Goal: Information Seeking & Learning: Learn about a topic

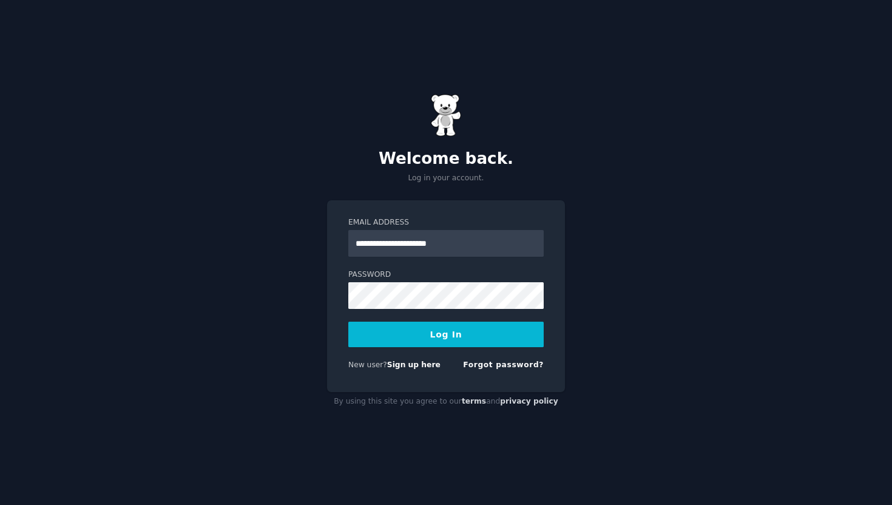
type input "**********"
click at [446, 334] on button "Log In" at bounding box center [445, 334] width 195 height 25
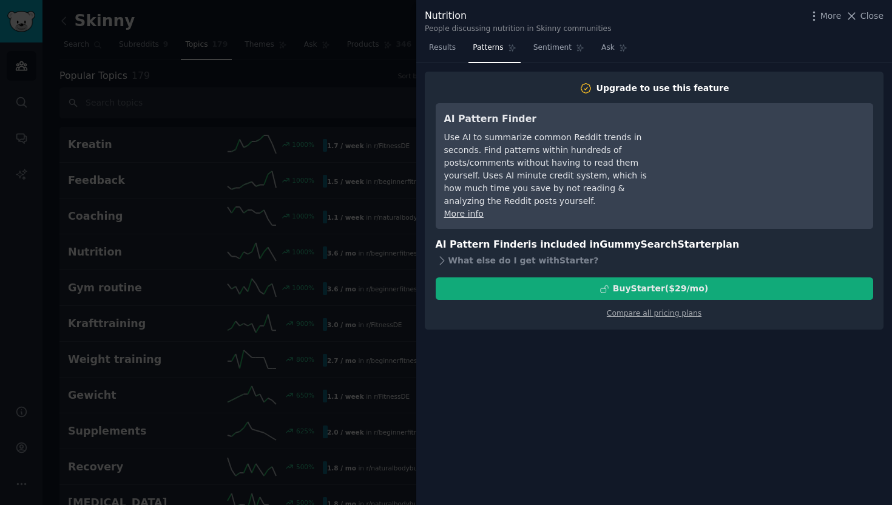
click at [657, 282] on div "Buy Starter ($ 29 /mo )" at bounding box center [660, 288] width 95 height 13
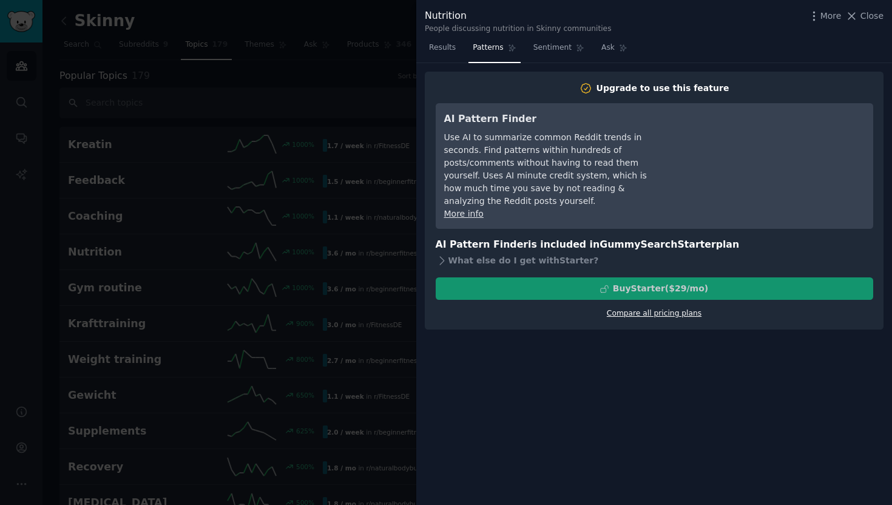
click at [634, 309] on link "Compare all pricing plans" at bounding box center [654, 313] width 95 height 8
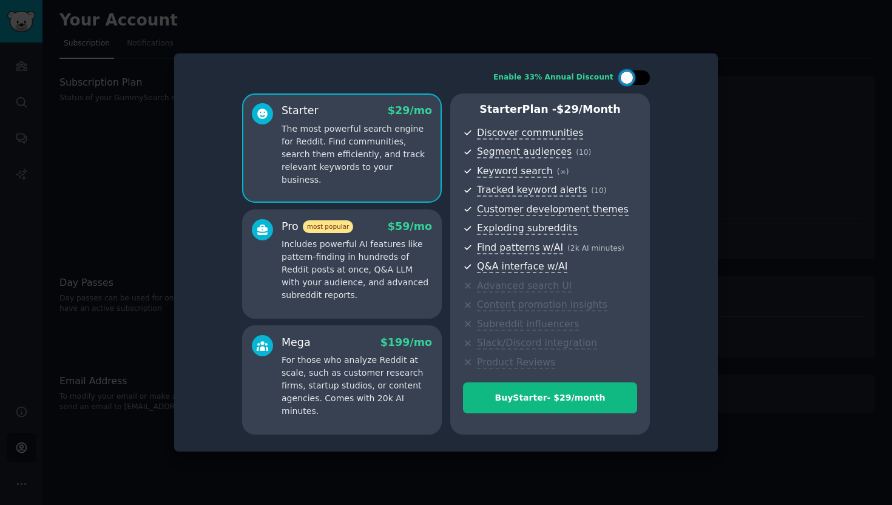
click at [632, 80] on div at bounding box center [626, 77] width 13 height 13
click at [635, 81] on div at bounding box center [635, 77] width 30 height 15
checkbox input "false"
click at [768, 197] on div at bounding box center [446, 252] width 892 height 505
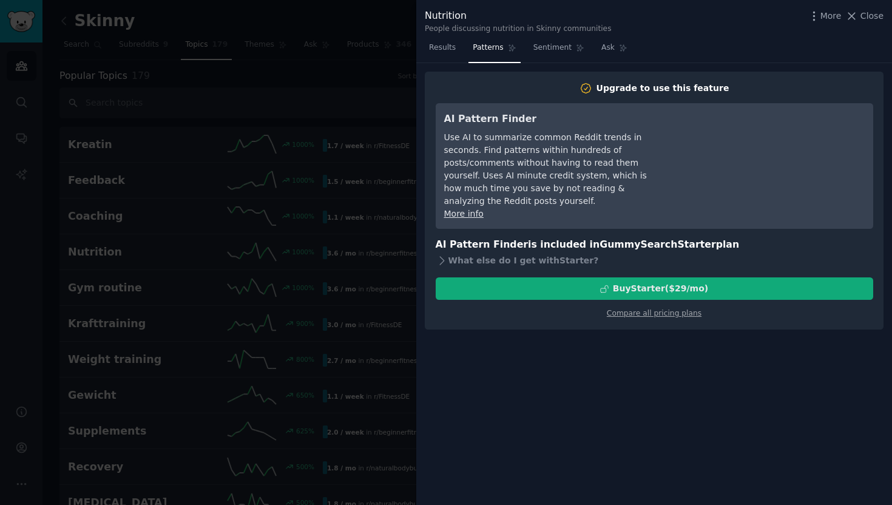
click at [637, 282] on div "Buy Starter ($ 29 /mo )" at bounding box center [660, 288] width 95 height 13
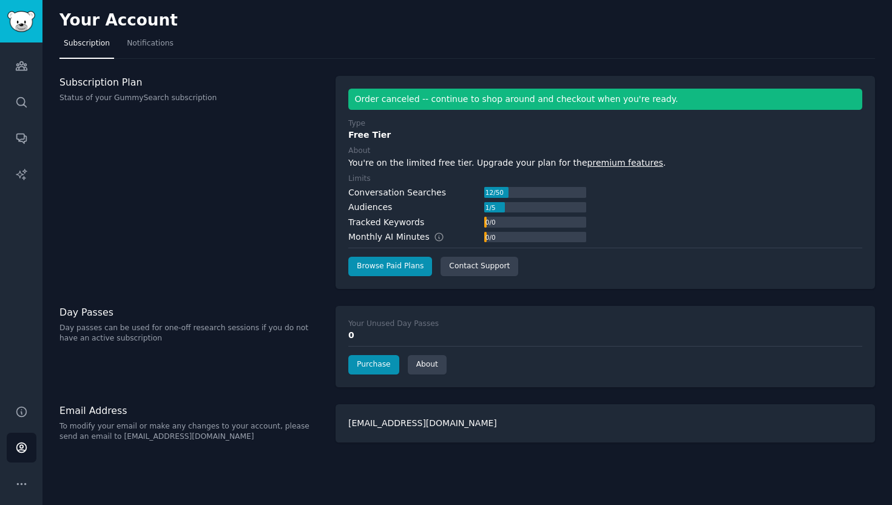
click at [617, 164] on link "premium features" at bounding box center [625, 163] width 76 height 10
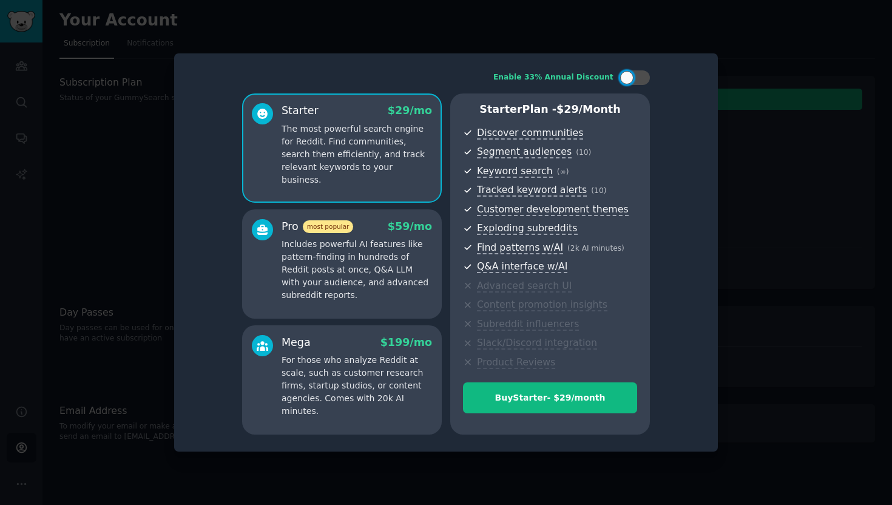
click at [732, 137] on div at bounding box center [446, 252] width 892 height 505
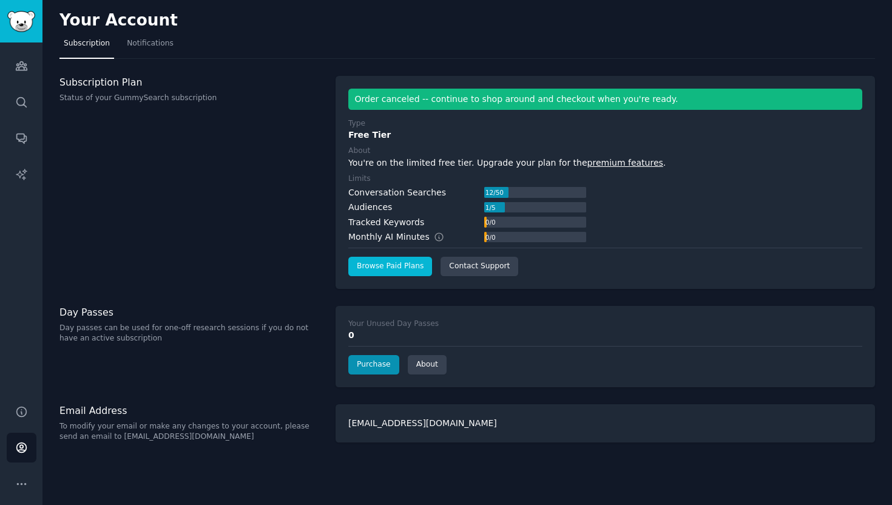
click at [392, 262] on link "Browse Paid Plans" at bounding box center [390, 266] width 84 height 19
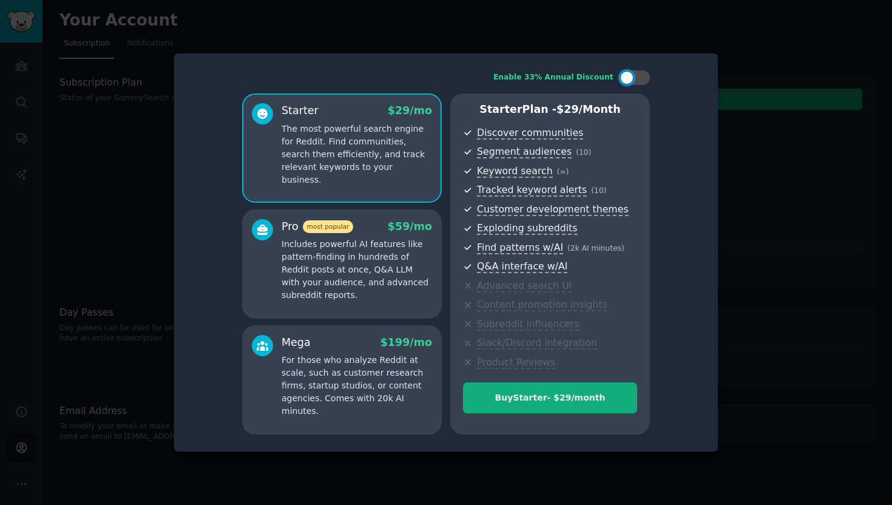
click at [583, 406] on button "Buy Starter - $ 29 /month" at bounding box center [550, 397] width 174 height 31
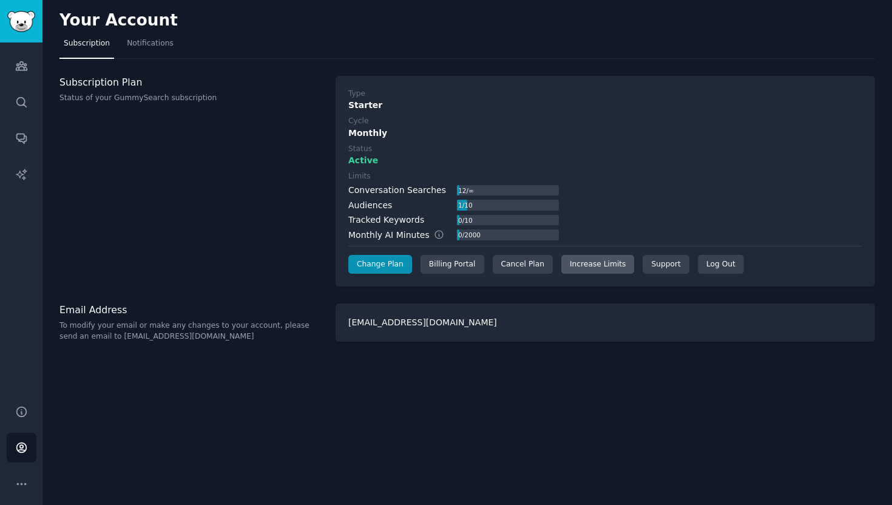
click at [586, 262] on link "Increase Limits" at bounding box center [597, 264] width 73 height 19
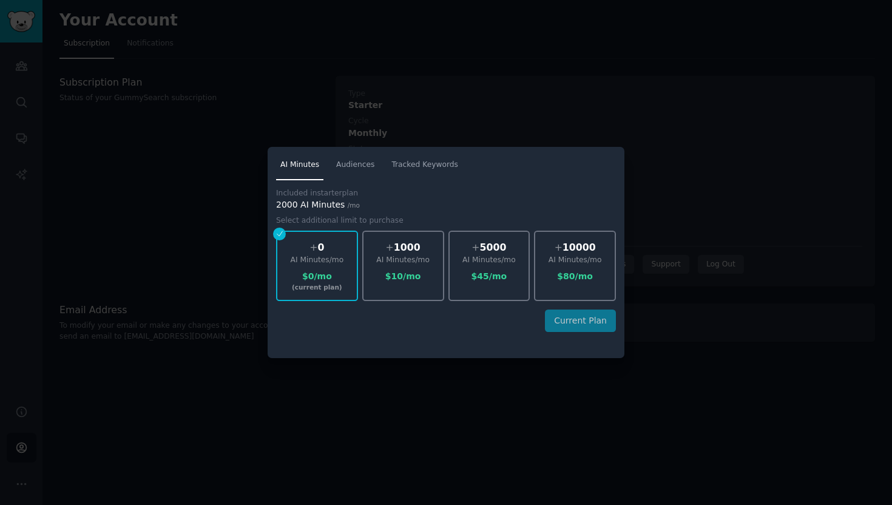
click at [215, 76] on div at bounding box center [446, 252] width 892 height 505
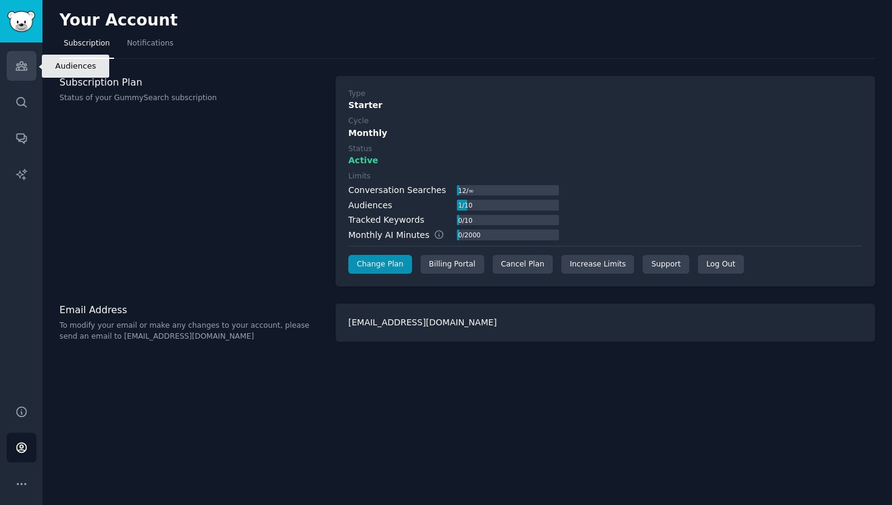
click at [23, 71] on icon "Sidebar" at bounding box center [21, 65] width 13 height 13
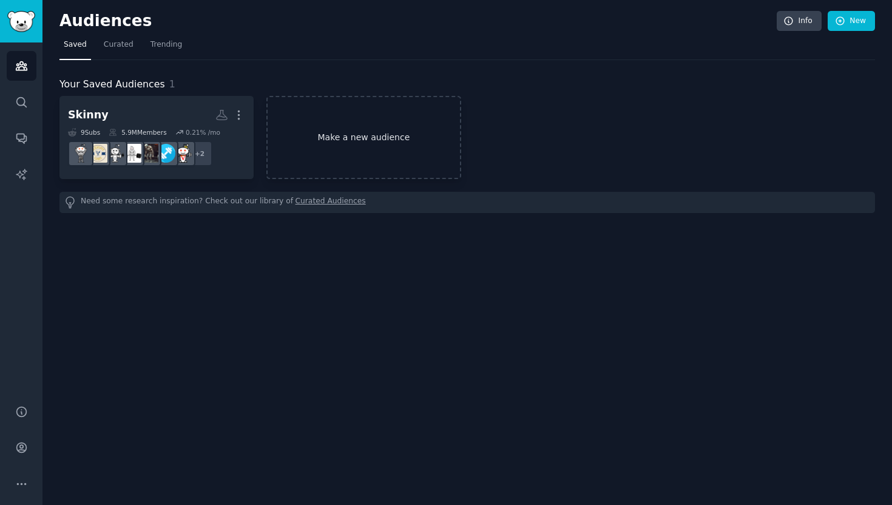
click at [368, 163] on link "Make a new audience" at bounding box center [363, 137] width 194 height 83
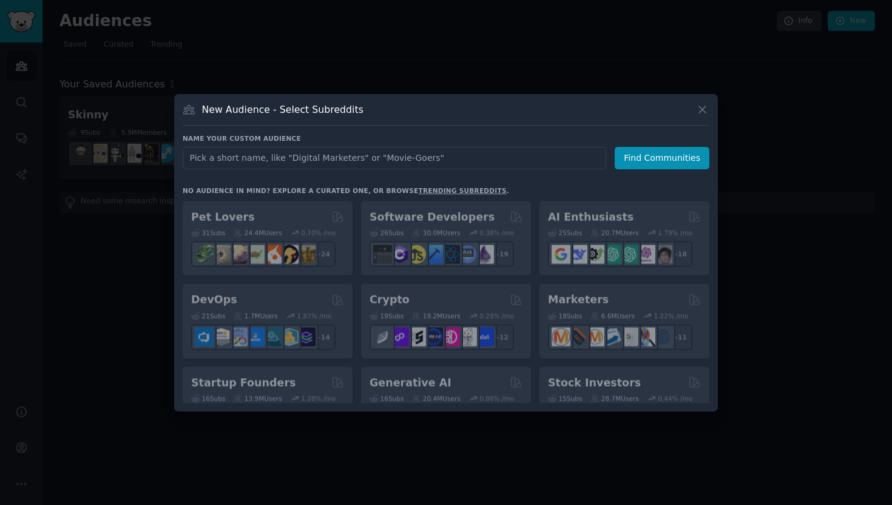
click at [410, 160] on input "text" at bounding box center [395, 158] width 424 height 22
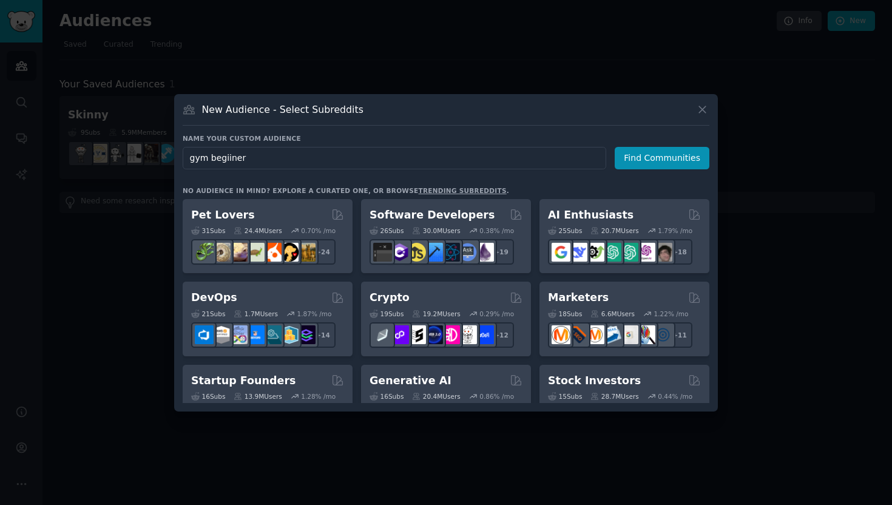
type input "gym begiiners"
click at [664, 158] on button "Find Communities" at bounding box center [662, 158] width 95 height 22
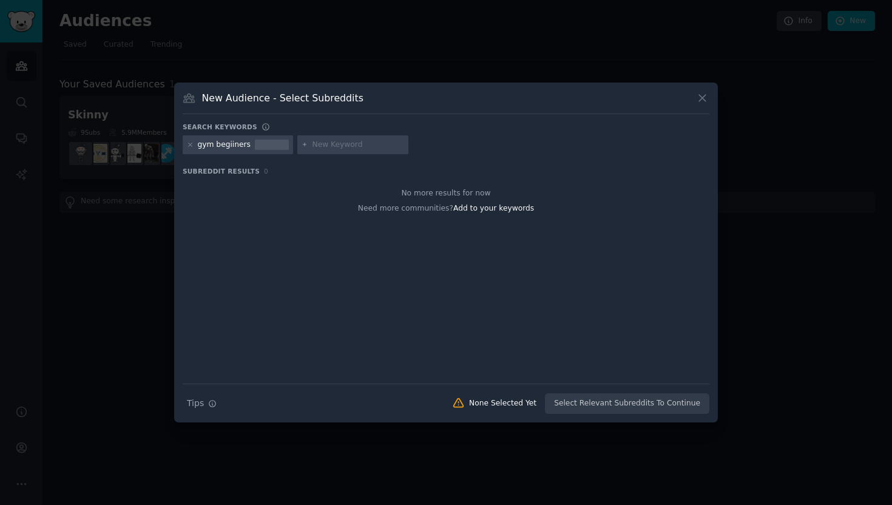
click at [698, 95] on icon at bounding box center [702, 98] width 13 height 13
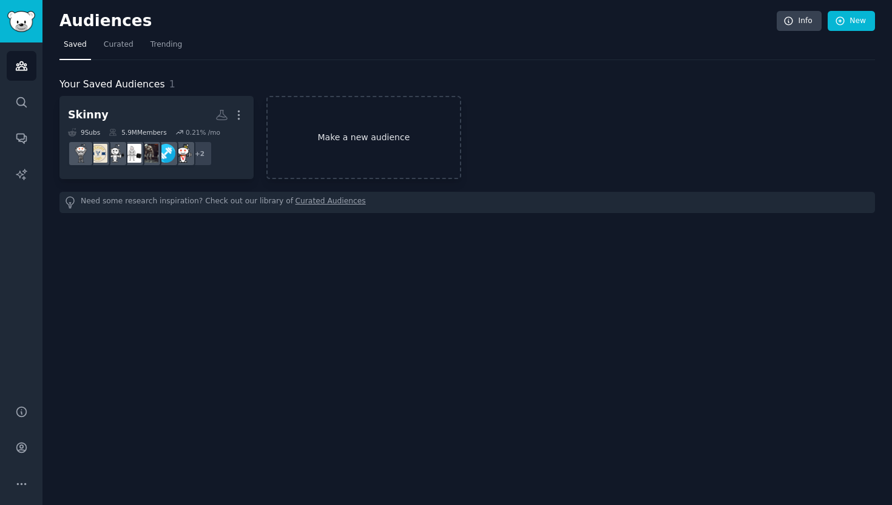
click at [363, 140] on link "Make a new audience" at bounding box center [363, 137] width 194 height 83
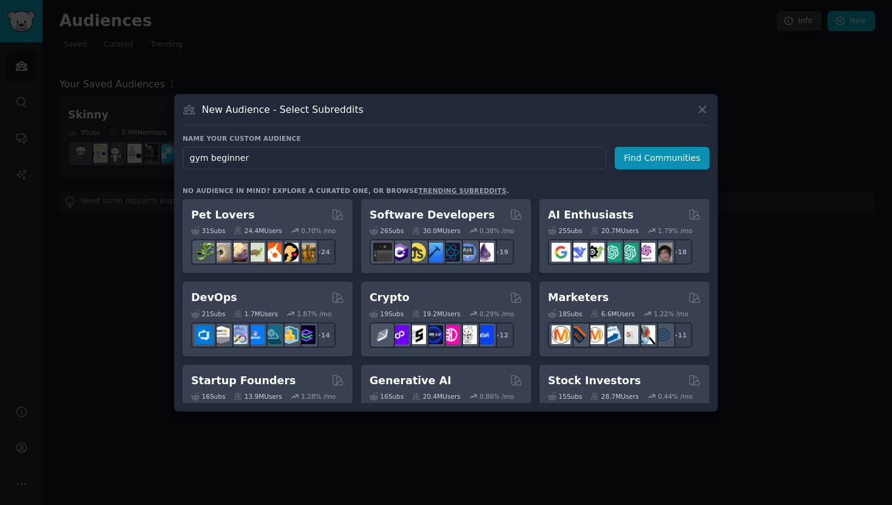
type input "gym beginners"
click at [664, 158] on button "Find Communities" at bounding box center [662, 158] width 95 height 22
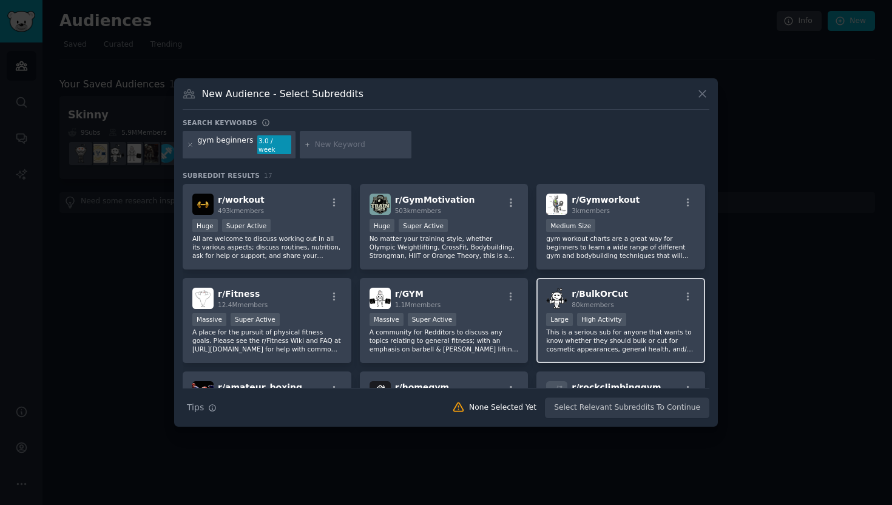
click at [663, 328] on p "This is a serious sub for anyone that wants to know whether they should bulk or…" at bounding box center [620, 340] width 149 height 25
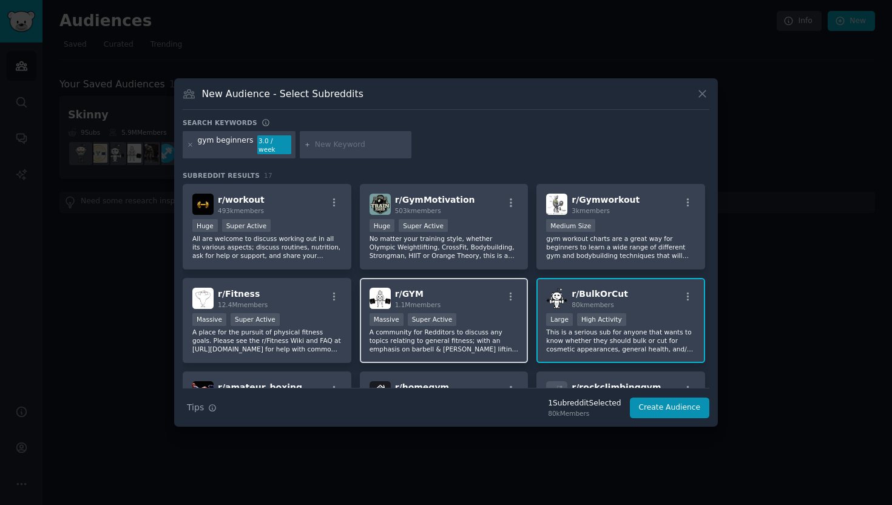
click at [481, 320] on div "Massive Super Active" at bounding box center [444, 320] width 149 height 15
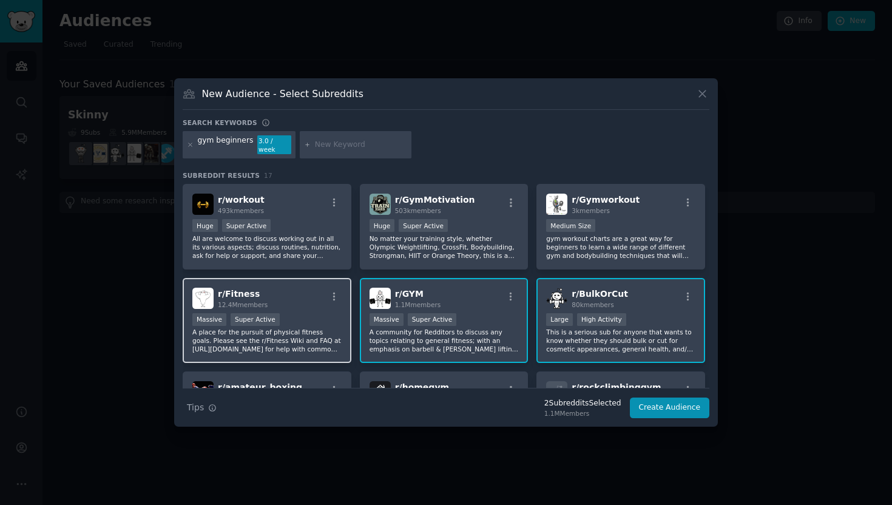
click at [308, 328] on p "A place for the pursuit of physical fitness goals. Please see the r/Fitness Wik…" at bounding box center [266, 340] width 149 height 25
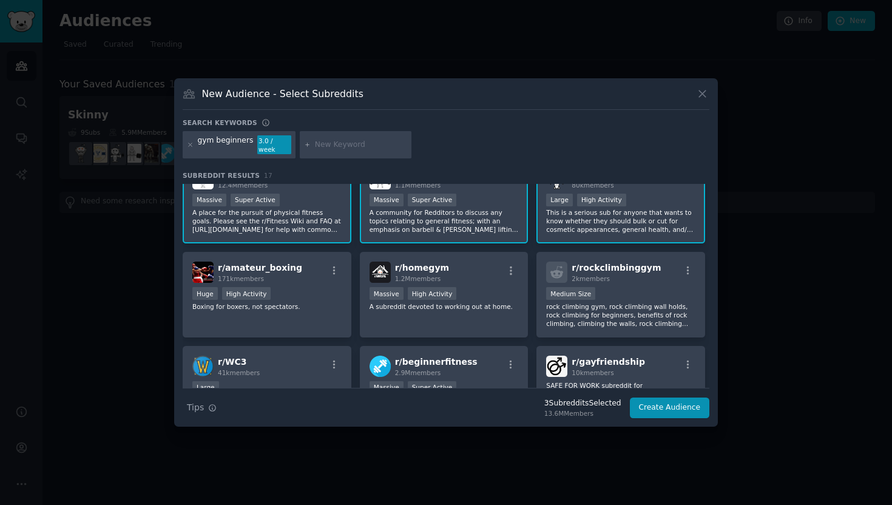
scroll to position [166, 0]
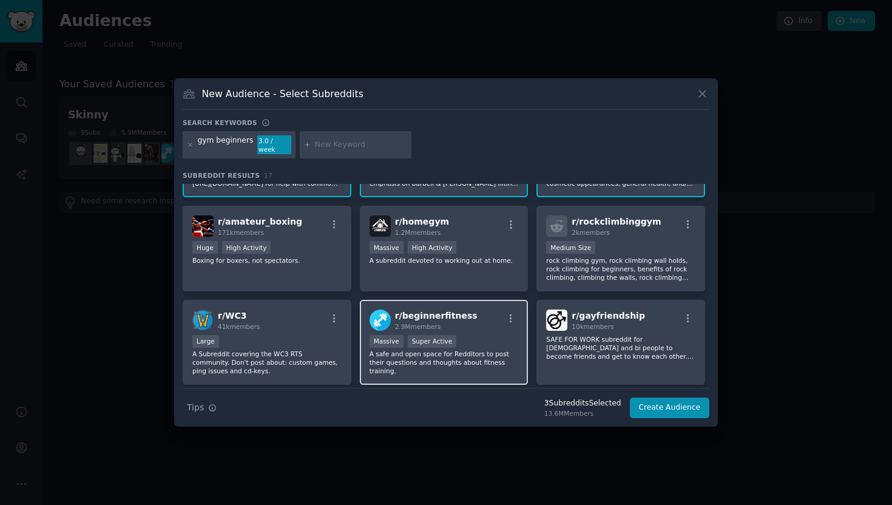
click at [489, 335] on div "Massive Super Active" at bounding box center [444, 342] width 149 height 15
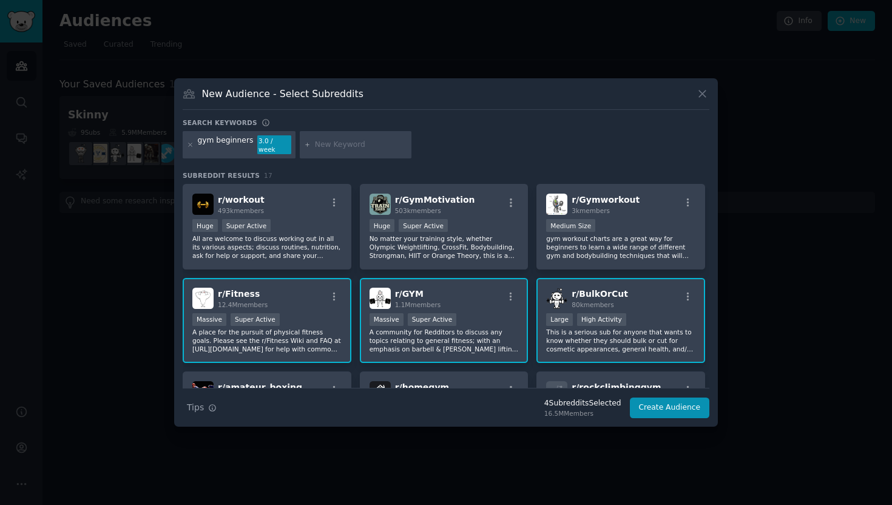
scroll to position [0, 0]
click at [326, 150] on input "text" at bounding box center [361, 145] width 92 height 11
type input "nutrition fitness"
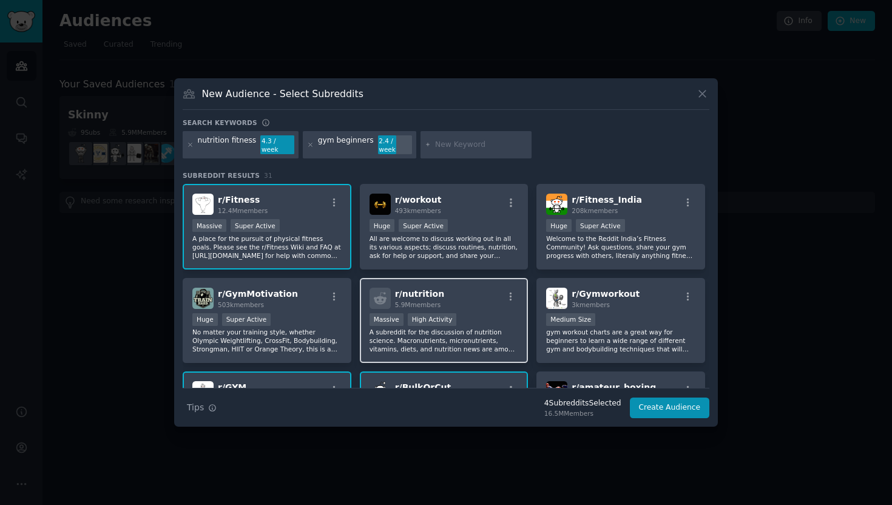
click at [485, 315] on div "Massive High Activity" at bounding box center [444, 320] width 149 height 15
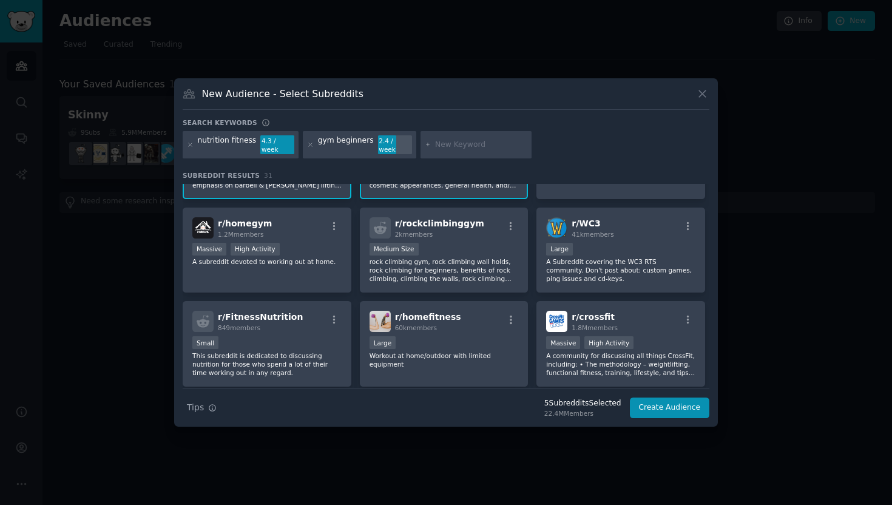
scroll to position [286, 0]
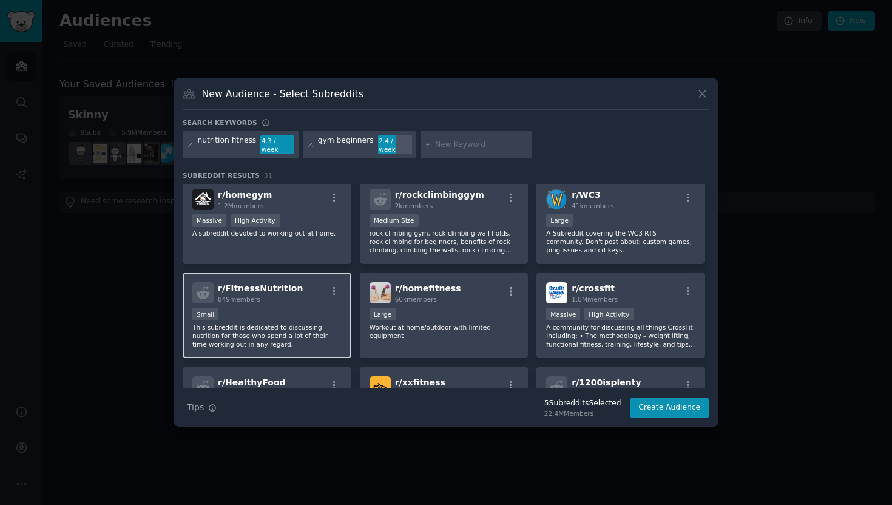
click at [287, 334] on p "This subreddit is dedicated to discussing nutrition for those who spend a lot o…" at bounding box center [266, 335] width 149 height 25
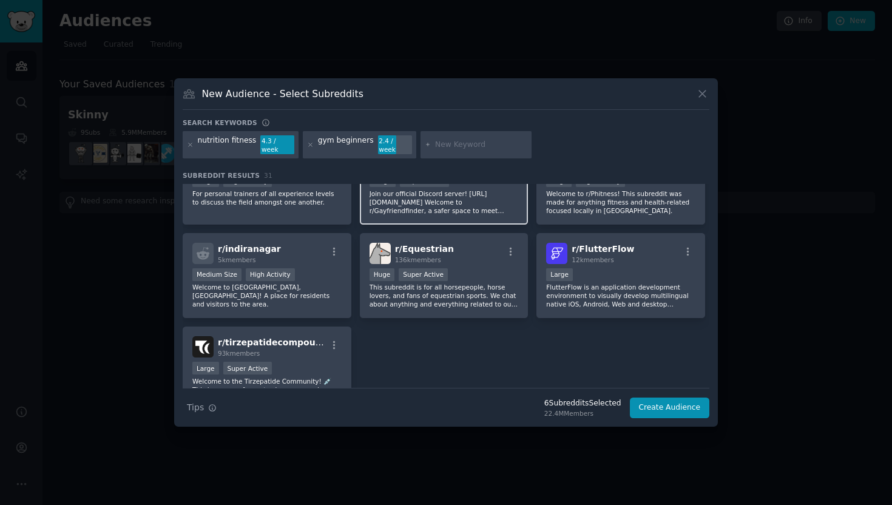
scroll to position [820, 0]
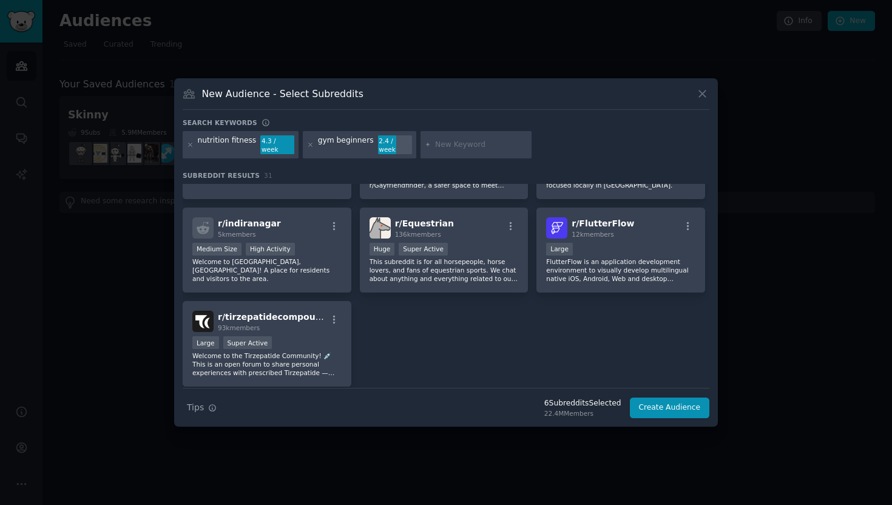
click at [442, 146] on input "text" at bounding box center [481, 145] width 92 height 11
type input "bodybuilding"
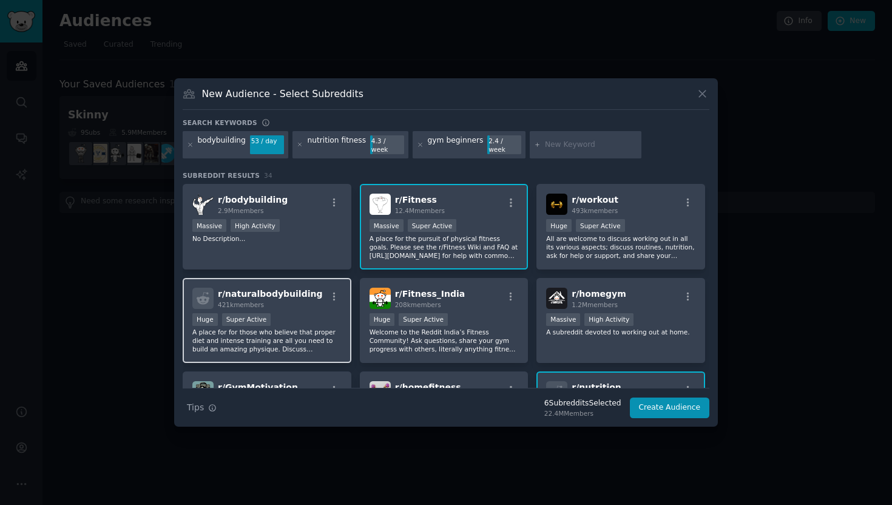
click at [296, 340] on p "A place for for those who believe that proper diet and intense training are all…" at bounding box center [266, 340] width 149 height 25
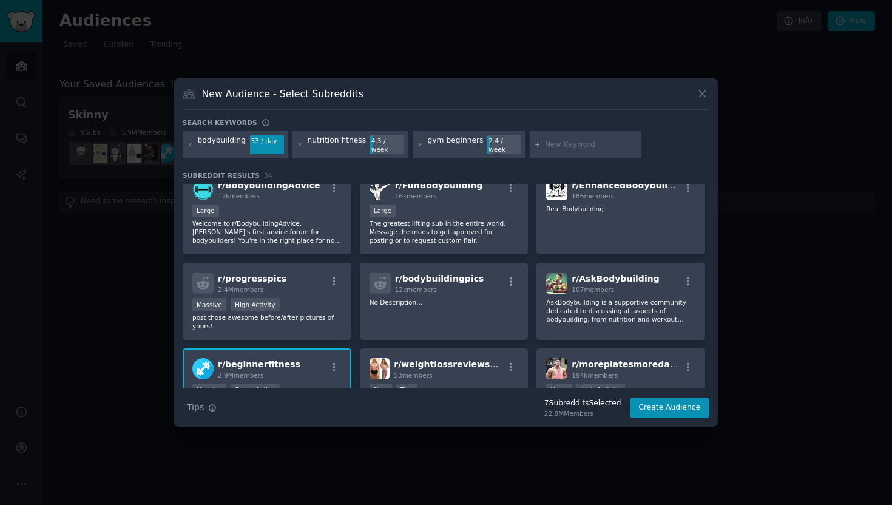
scroll to position [682, 0]
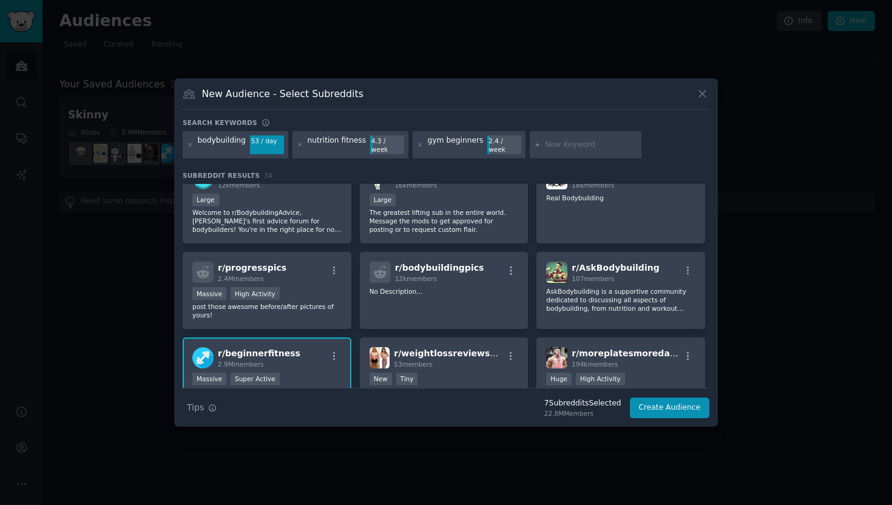
click at [550, 146] on input "text" at bounding box center [591, 145] width 92 height 11
type input "lose weight"
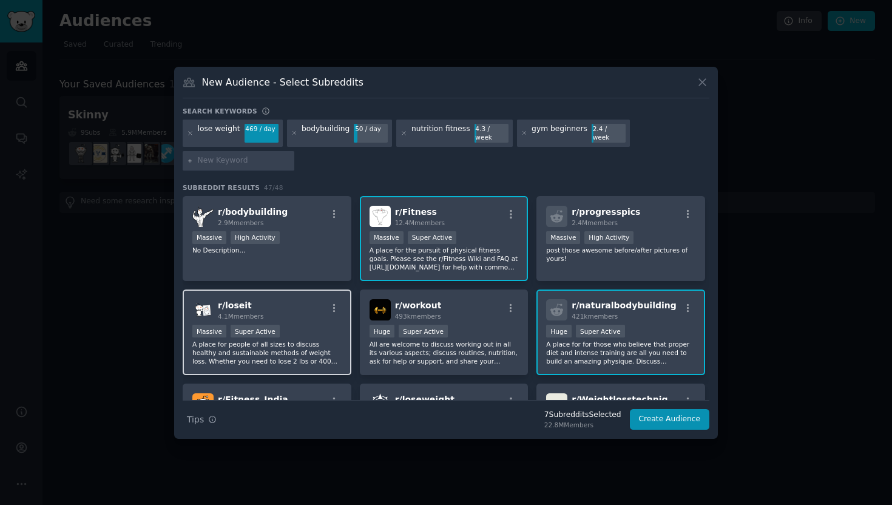
click at [294, 348] on p "A place for people of all sizes to discuss healthy and sustainable methods of w…" at bounding box center [266, 352] width 149 height 25
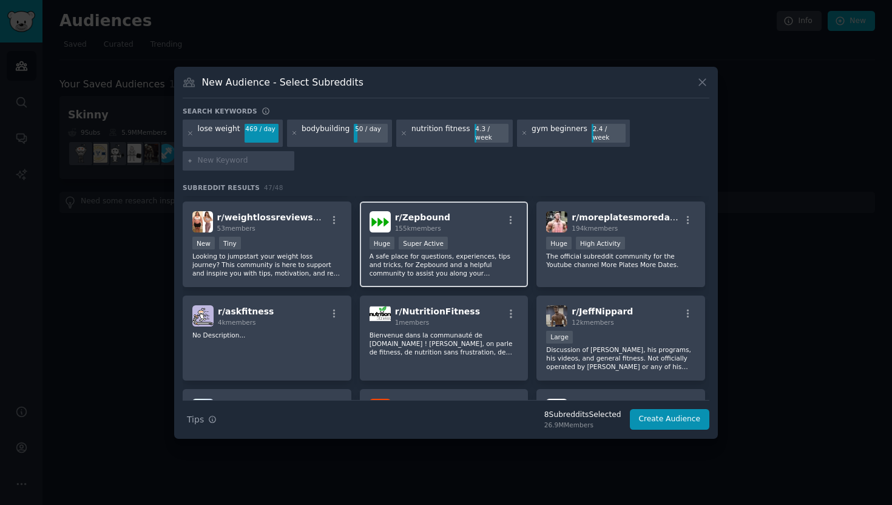
scroll to position [1104, 0]
click at [280, 158] on input "text" at bounding box center [244, 160] width 92 height 11
type input "gain weight"
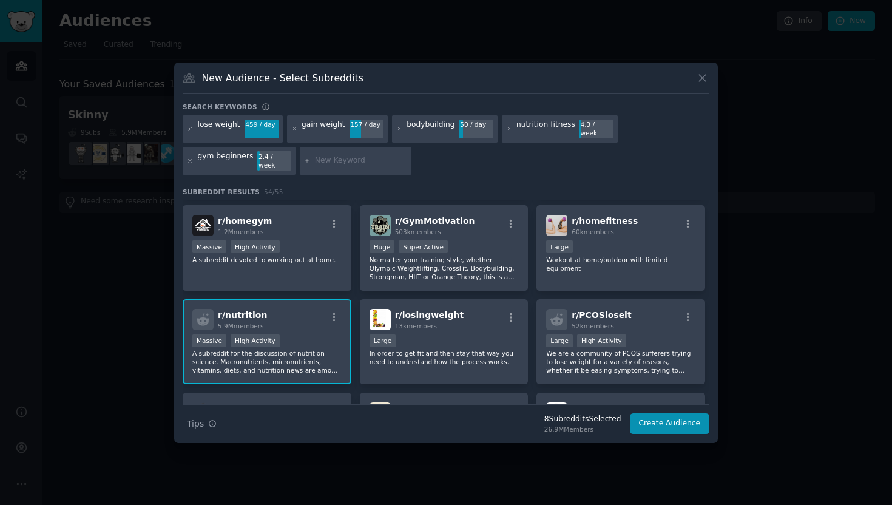
scroll to position [302, 0]
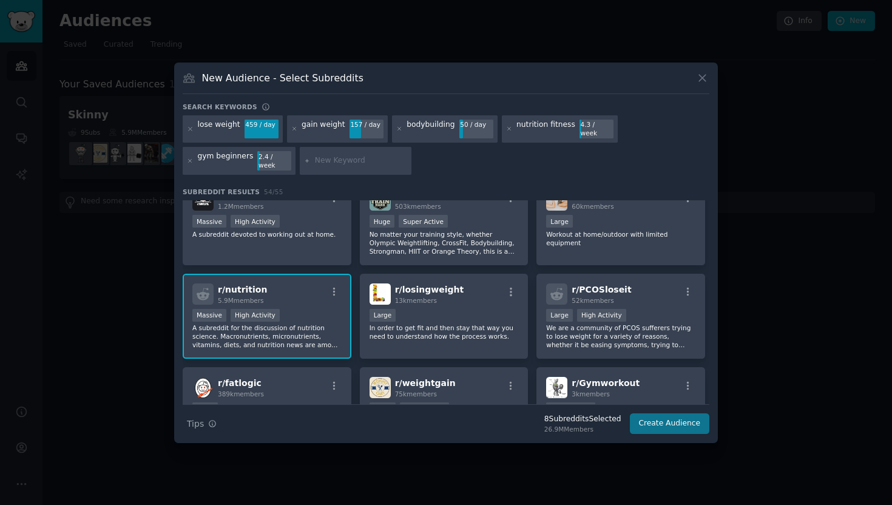
click at [668, 418] on button "Create Audience" at bounding box center [670, 423] width 80 height 21
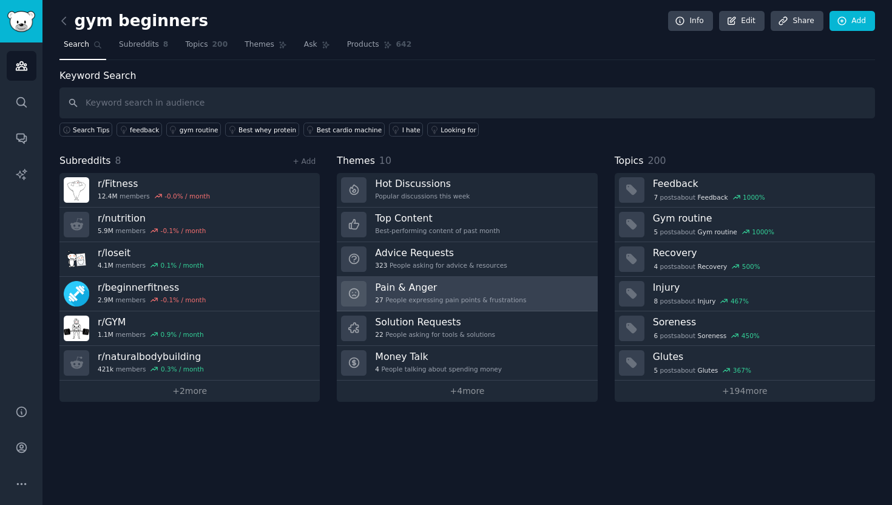
click at [516, 292] on h3 "Pain & Anger" at bounding box center [450, 287] width 151 height 13
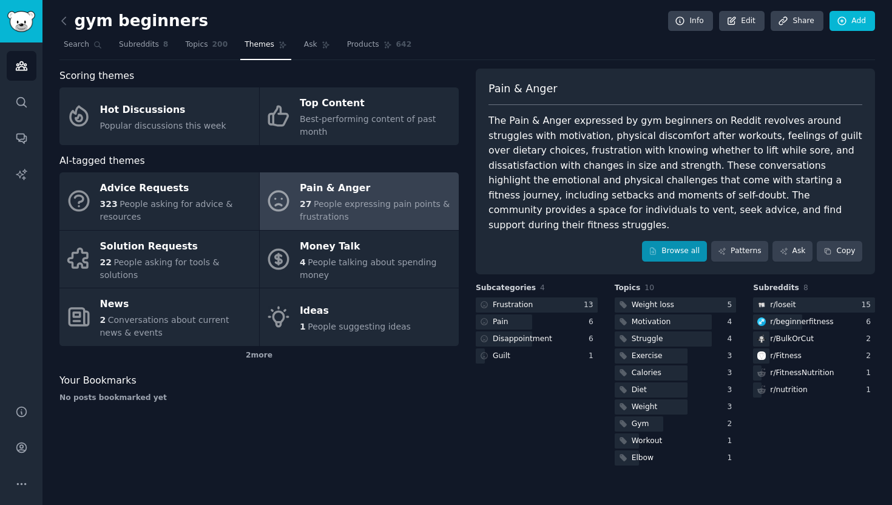
click at [663, 241] on link "Browse all" at bounding box center [674, 251] width 65 height 21
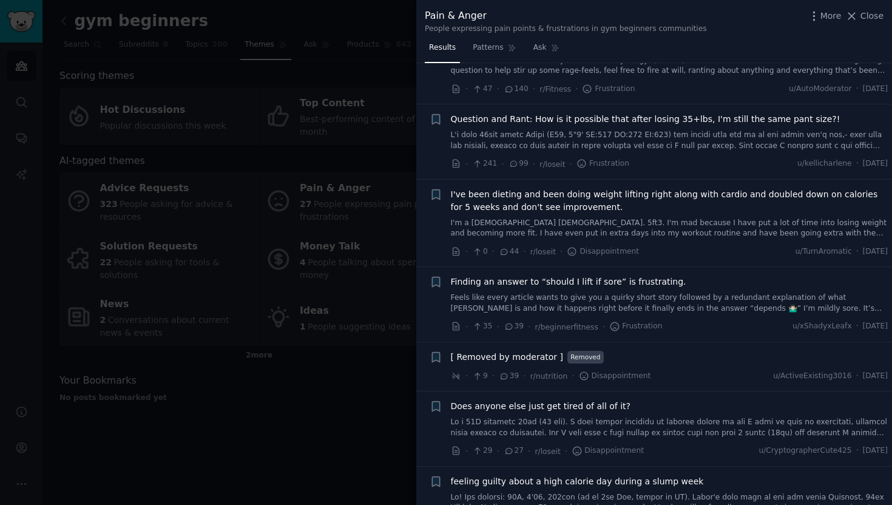
scroll to position [171, 0]
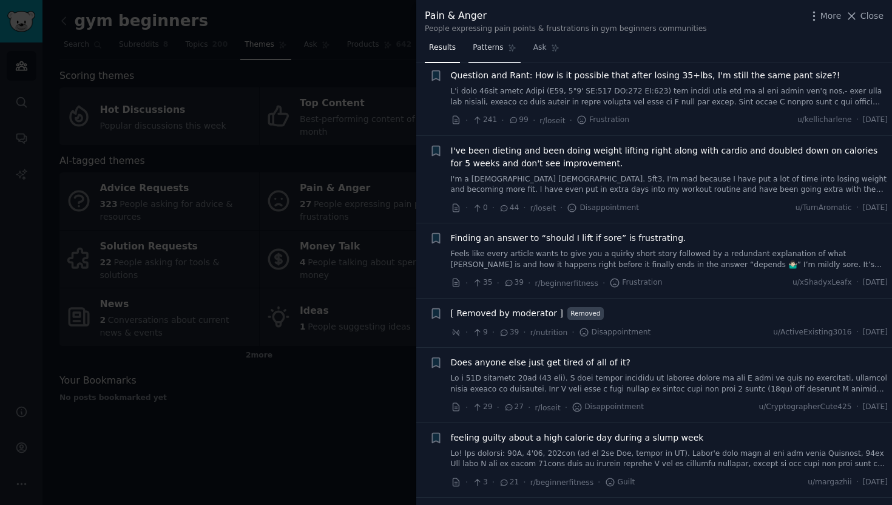
click at [493, 41] on link "Patterns" at bounding box center [494, 50] width 52 height 25
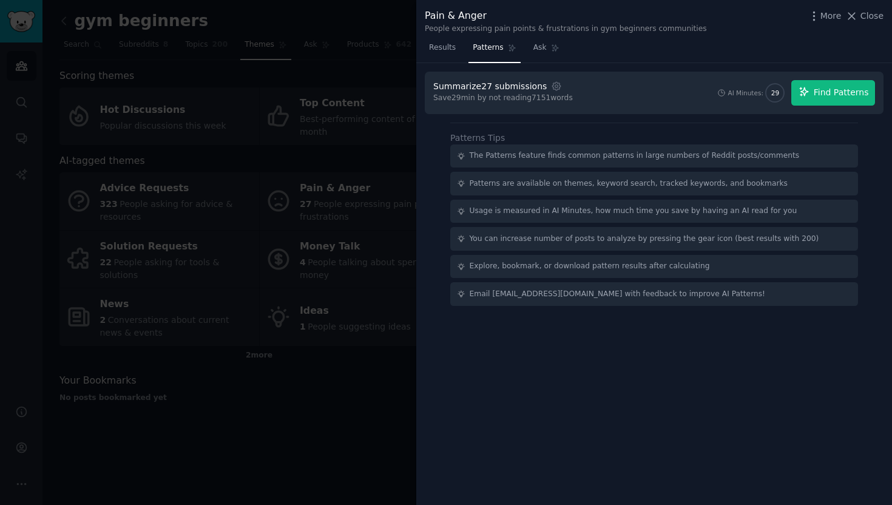
click at [820, 96] on span "Find Patterns" at bounding box center [841, 92] width 55 height 13
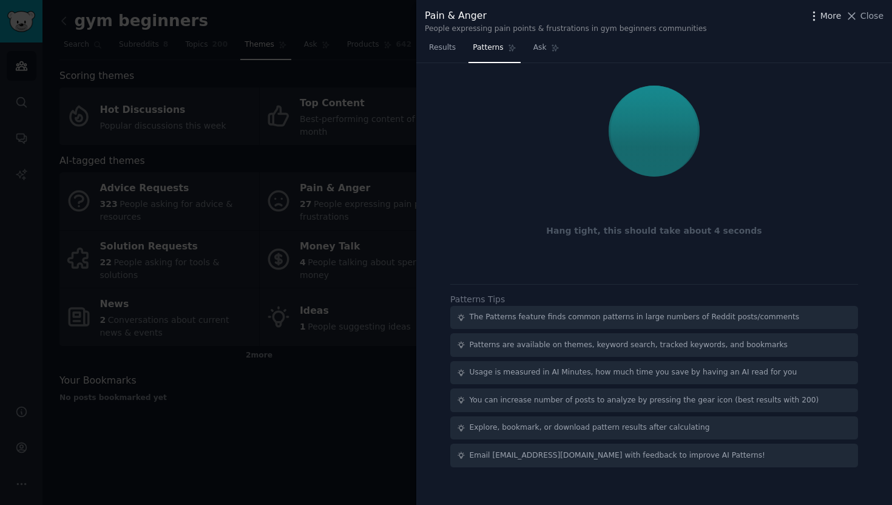
click at [818, 15] on icon "button" at bounding box center [814, 16] width 13 height 13
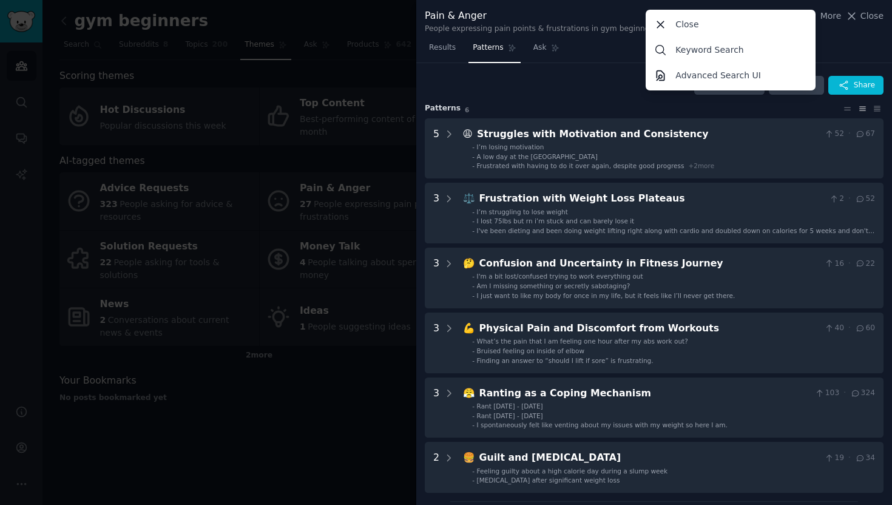
click at [844, 33] on div "Pain & Anger People expressing pain points & frustrations in gym beginners comm…" at bounding box center [654, 20] width 459 height 25
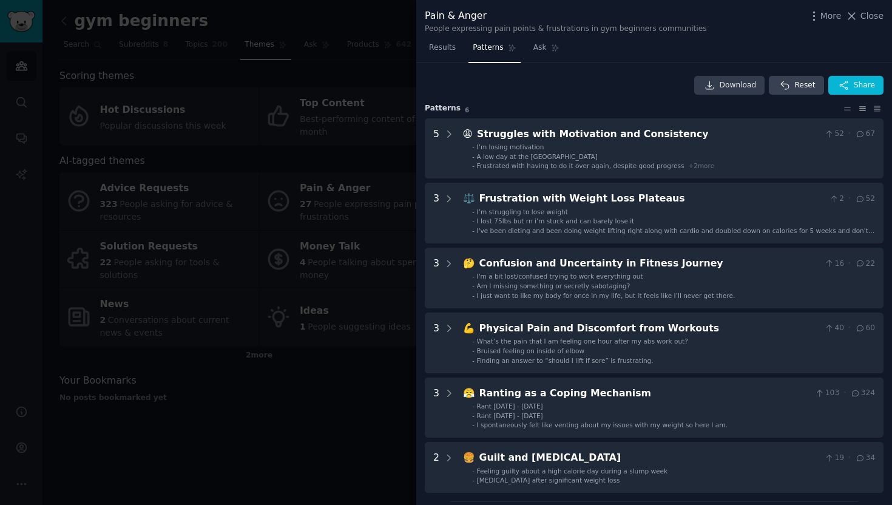
click at [742, 87] on span "Download" at bounding box center [738, 85] width 37 height 11
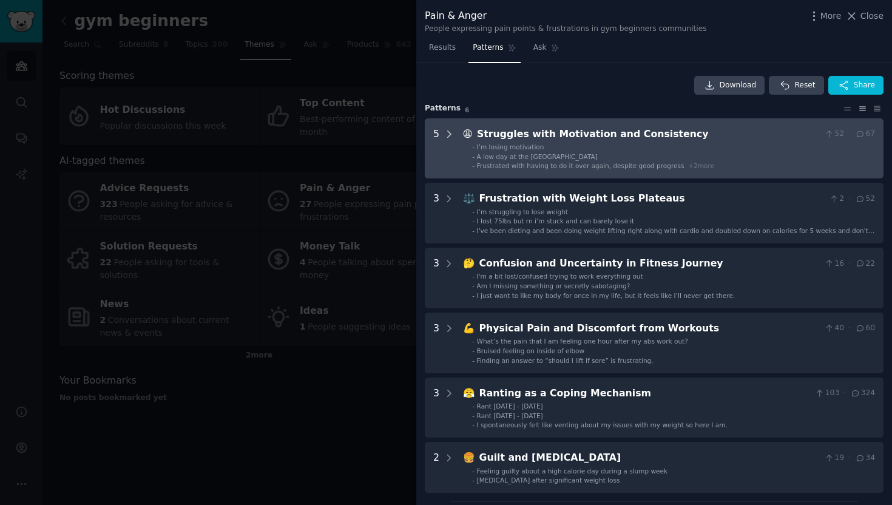
click at [451, 132] on icon at bounding box center [449, 134] width 11 height 11
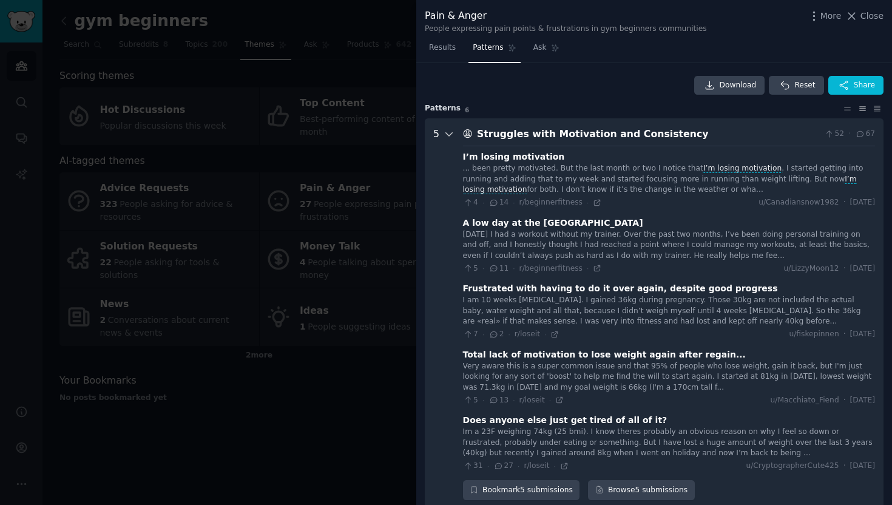
scroll to position [55, 0]
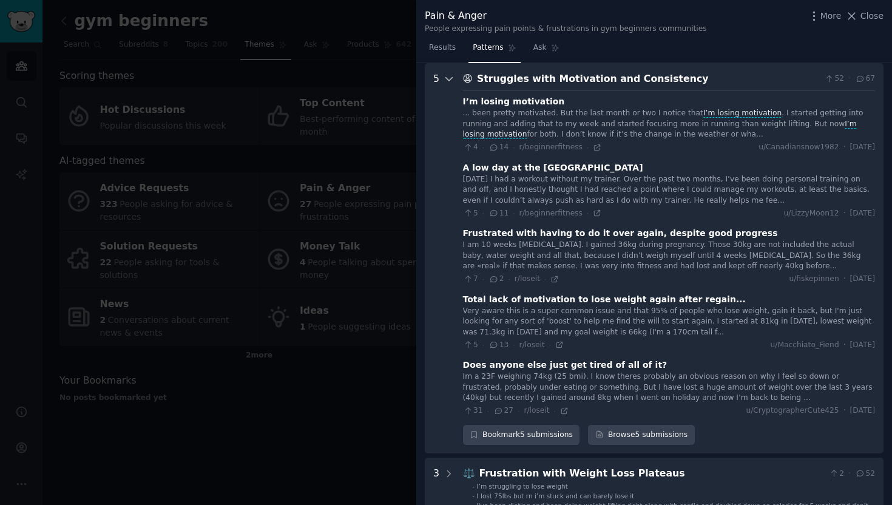
click at [449, 79] on icon at bounding box center [449, 79] width 6 height 3
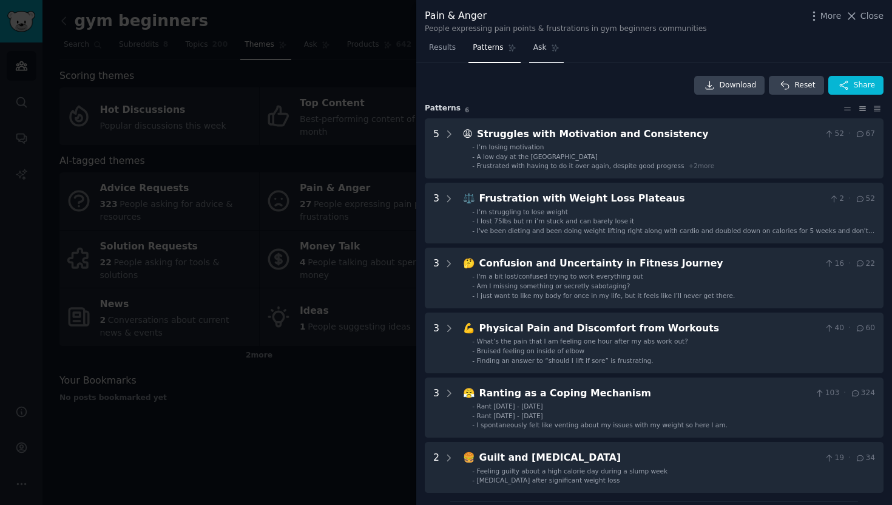
scroll to position [0, 0]
click at [541, 54] on link "Ask" at bounding box center [546, 50] width 35 height 25
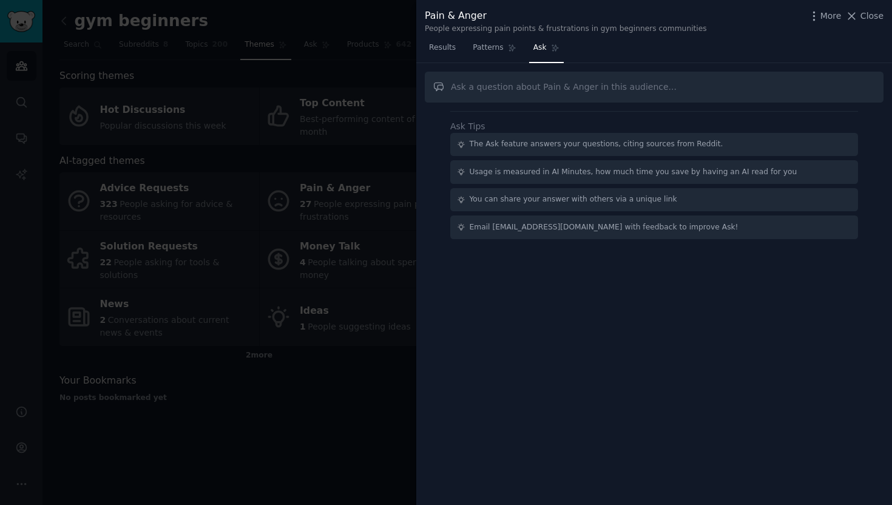
click at [602, 176] on div "Usage is measured in AI Minutes, how much time you save by having an AI read fo…" at bounding box center [654, 172] width 408 height 24
click at [445, 49] on span "Results" at bounding box center [442, 47] width 27 height 11
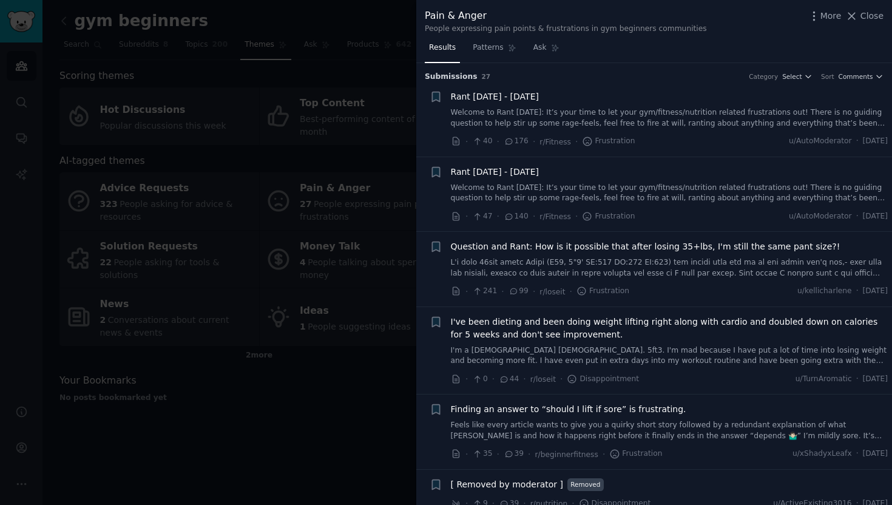
click at [356, 406] on div at bounding box center [446, 252] width 892 height 505
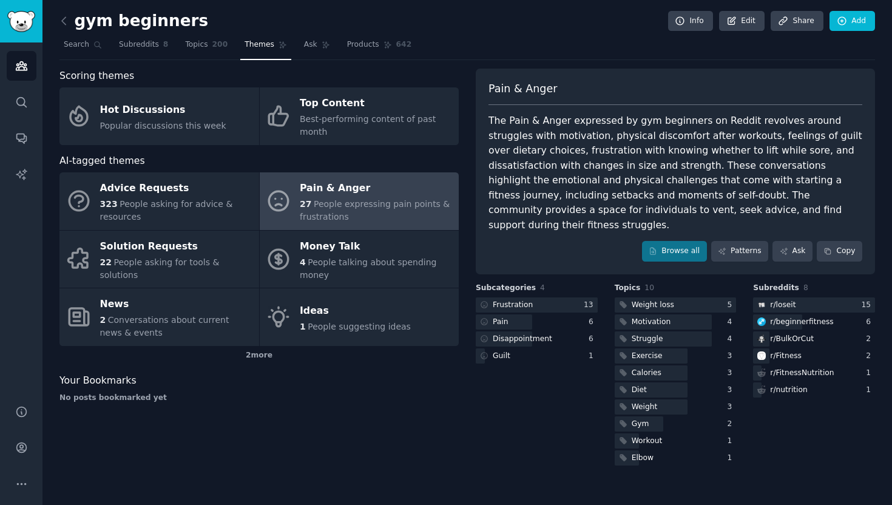
click at [381, 206] on span "People expressing pain points & frustrations" at bounding box center [375, 210] width 150 height 22
click at [675, 241] on link "Browse all" at bounding box center [674, 251] width 65 height 21
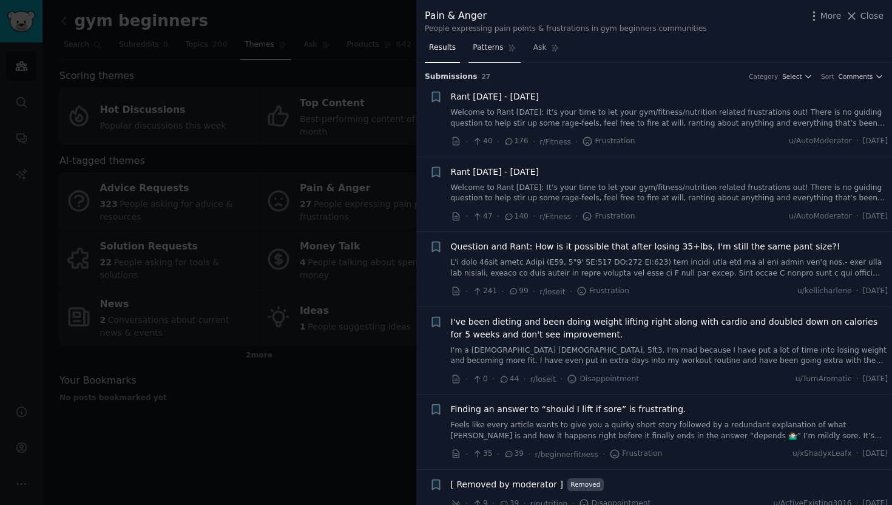
click at [502, 52] on link "Patterns" at bounding box center [494, 50] width 52 height 25
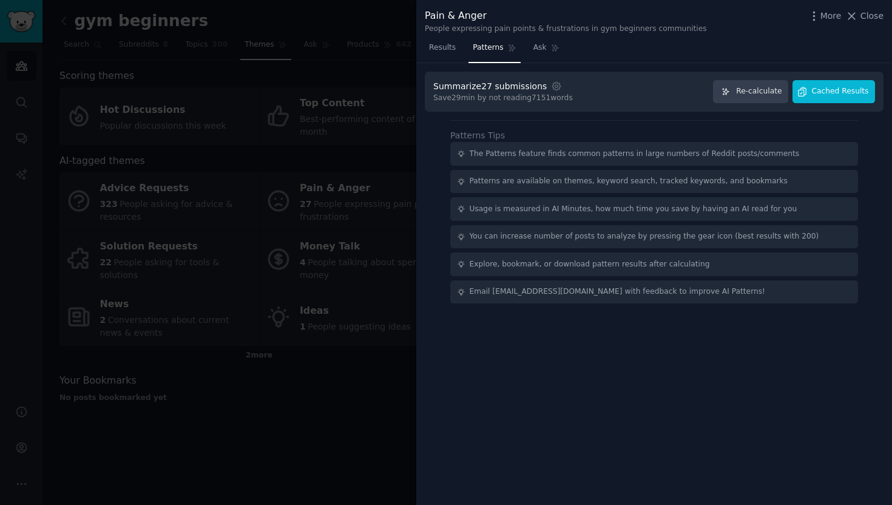
click at [818, 100] on button "Cached Results" at bounding box center [834, 92] width 83 height 24
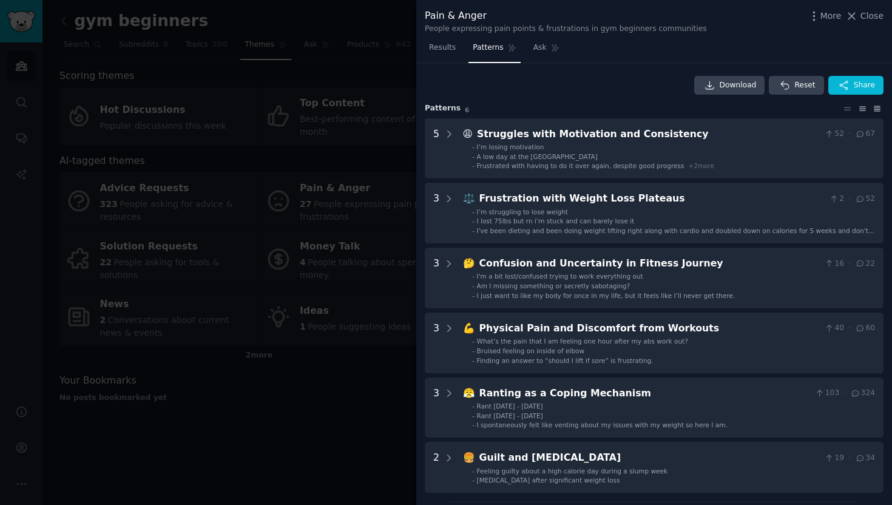
click at [871, 107] on icon at bounding box center [877, 108] width 13 height 8
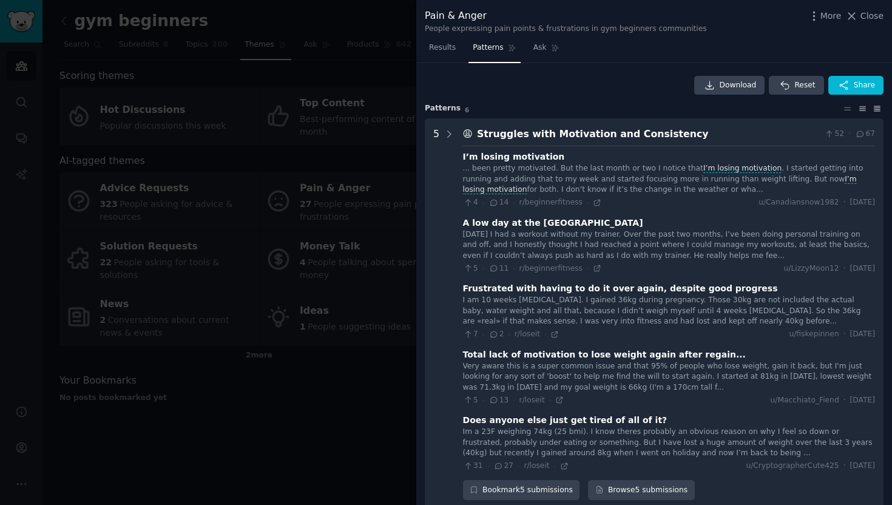
click at [858, 109] on icon at bounding box center [862, 108] width 13 height 8
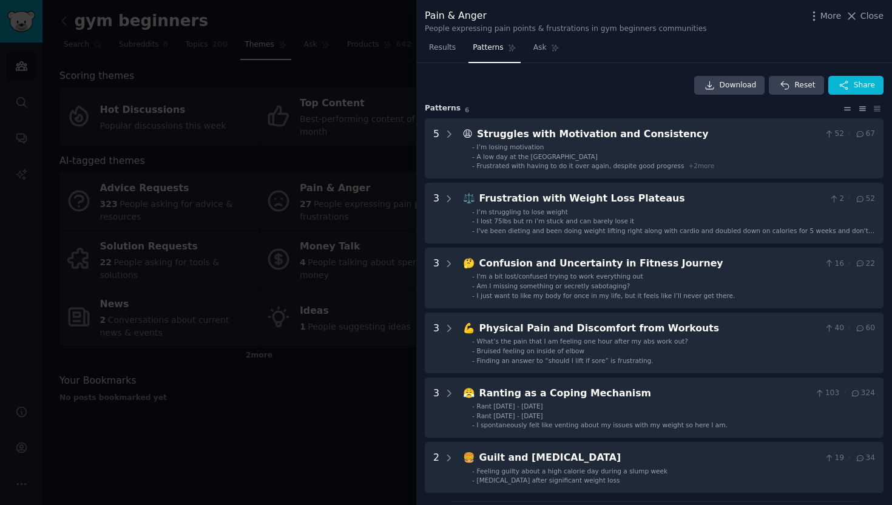
click at [844, 106] on icon at bounding box center [847, 108] width 13 height 8
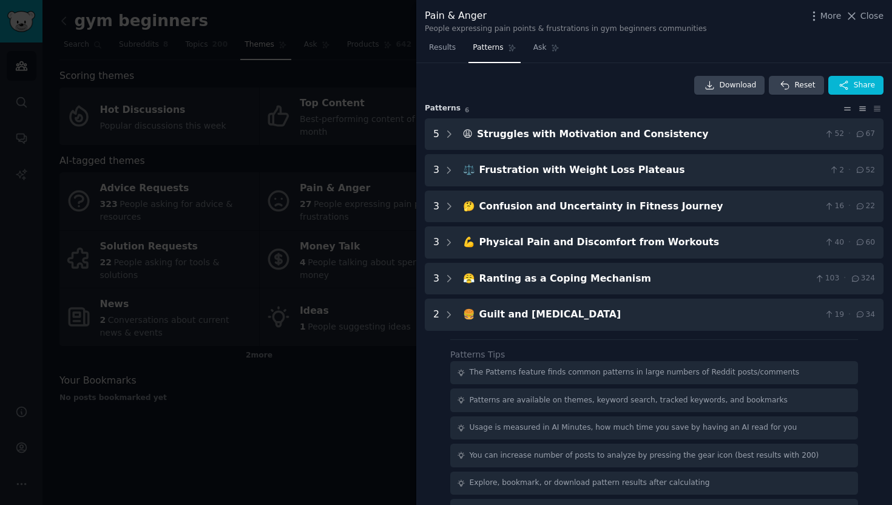
click at [859, 107] on icon at bounding box center [862, 109] width 6 height 4
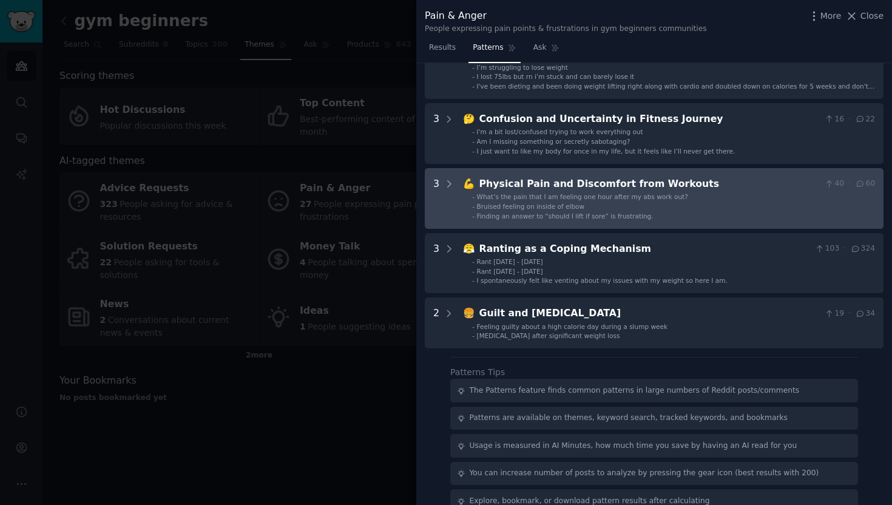
scroll to position [140, 0]
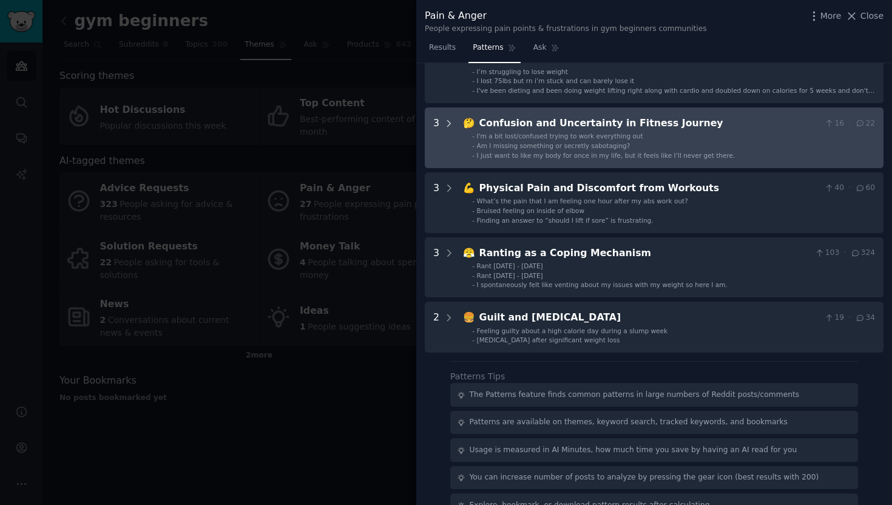
click at [452, 118] on icon at bounding box center [449, 123] width 11 height 11
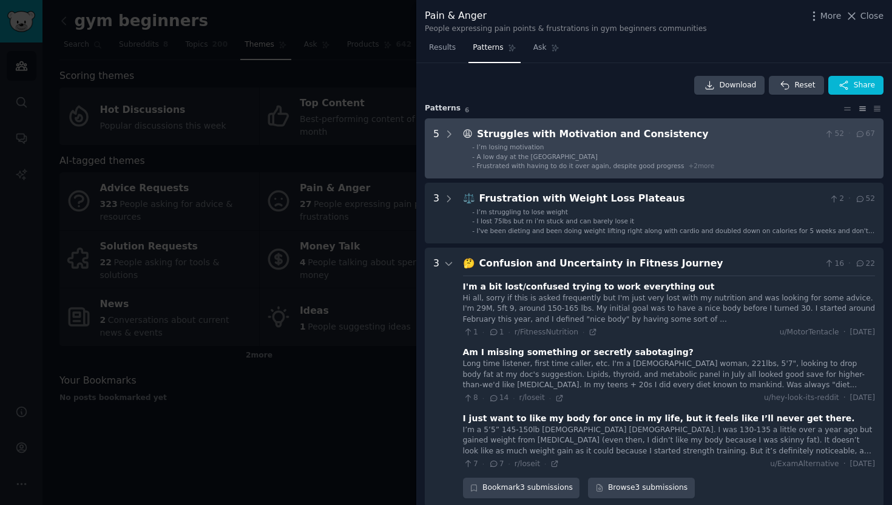
scroll to position [0, 0]
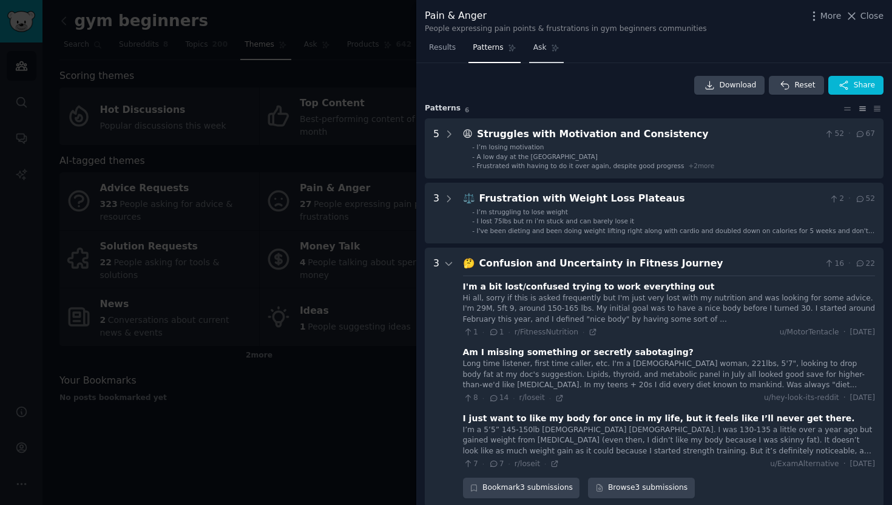
click at [534, 44] on span "Ask" at bounding box center [539, 47] width 13 height 11
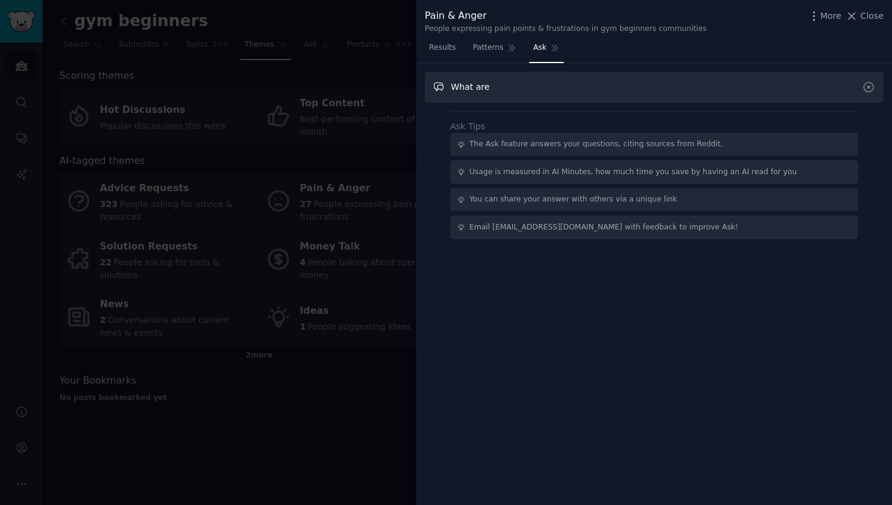
drag, startPoint x: 519, startPoint y: 92, endPoint x: 405, endPoint y: 78, distance: 114.4
click at [405, 78] on div "Pain & Anger People expressing pain points & frustrations in gym beginners comm…" at bounding box center [446, 252] width 892 height 505
paste input "“What are the biggest frustrations wedding photographers deal with?”"
click at [453, 83] on input "“What are the biggest frustrations wedding photographers deal with?”" at bounding box center [654, 87] width 459 height 31
drag, startPoint x: 584, startPoint y: 87, endPoint x: 677, endPoint y: 86, distance: 92.9
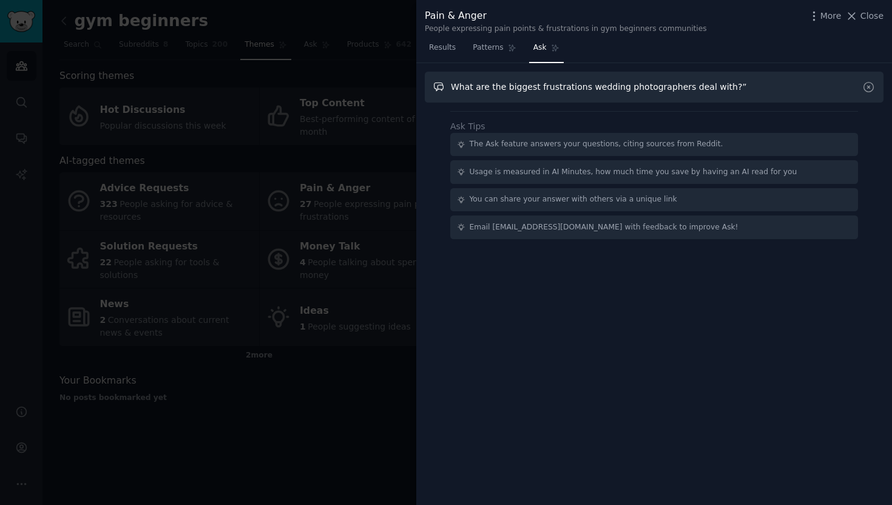
click at [677, 86] on input "What are the biggest frustrations wedding photographers deal with?”" at bounding box center [654, 87] width 459 height 31
click at [768, 91] on input "What are the biggest frustrations gym beginners deal with?”" at bounding box center [654, 87] width 459 height 31
click at [825, 92] on input "What are the biggest frustrations gym beginners deal with?" at bounding box center [654, 87] width 459 height 31
type input "What are the biggest frustrations gym beginners deal with?"
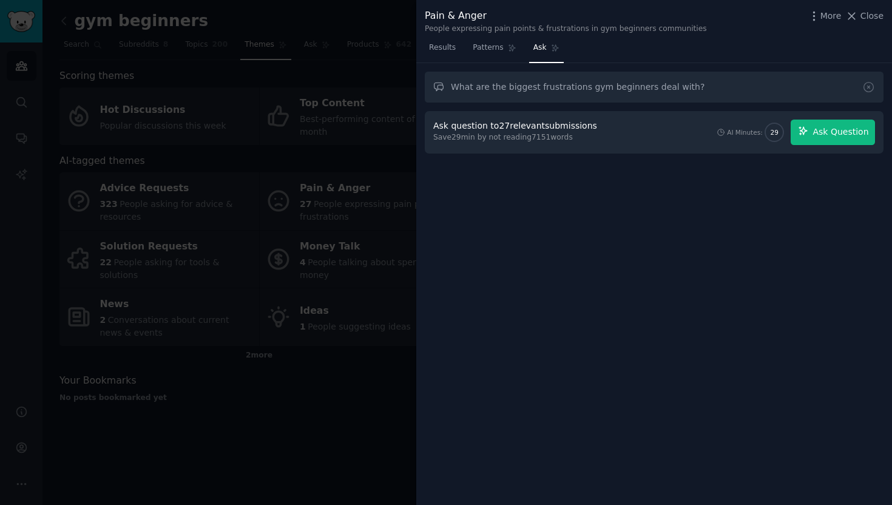
click at [847, 138] on button "Ask Question" at bounding box center [833, 132] width 84 height 25
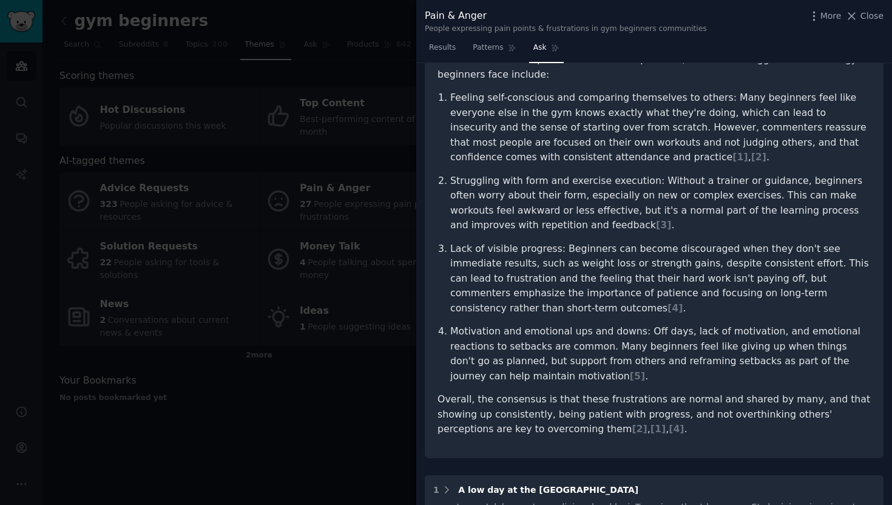
scroll to position [109, 0]
click at [656, 224] on span "[ 3 ]" at bounding box center [663, 224] width 15 height 12
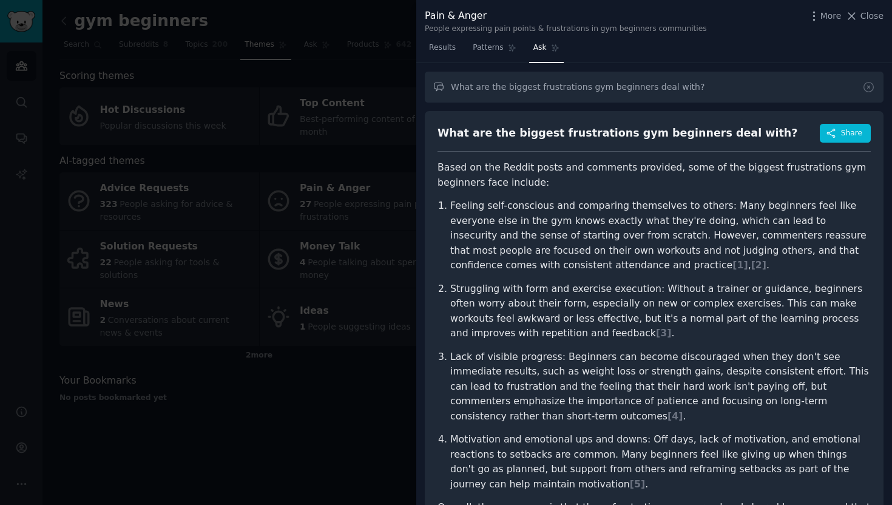
scroll to position [0, 0]
click at [498, 47] on span "Patterns" at bounding box center [488, 47] width 30 height 11
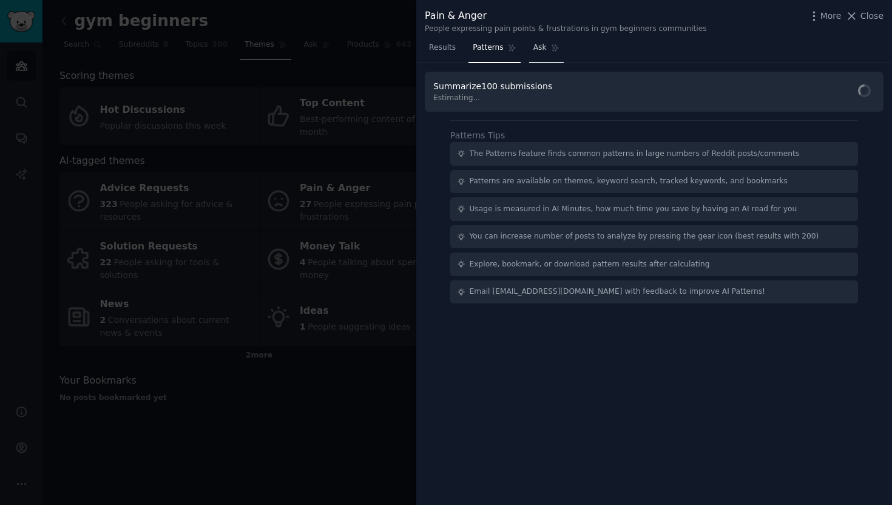
click at [532, 46] on link "Ask" at bounding box center [546, 50] width 35 height 25
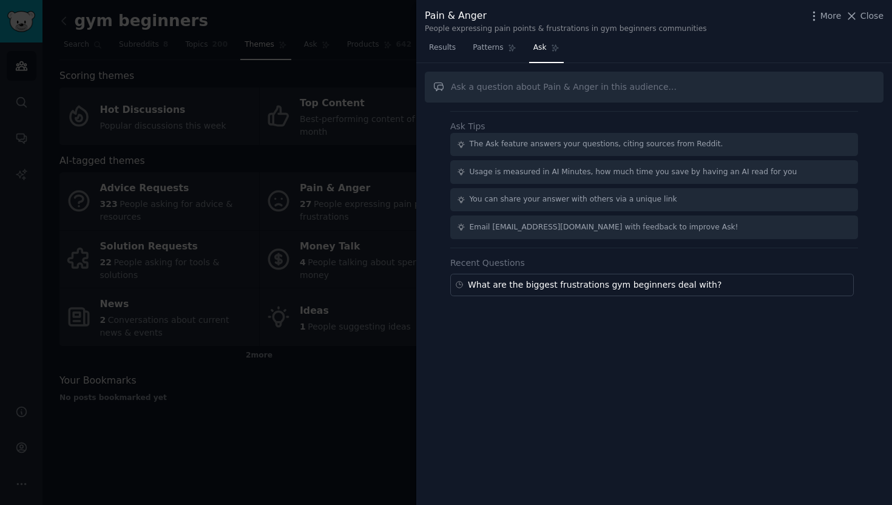
click at [441, 33] on div "Pain & Anger People expressing pain points & frustrations in gym beginners comm…" at bounding box center [654, 19] width 476 height 38
click at [439, 44] on span "Results" at bounding box center [442, 47] width 27 height 11
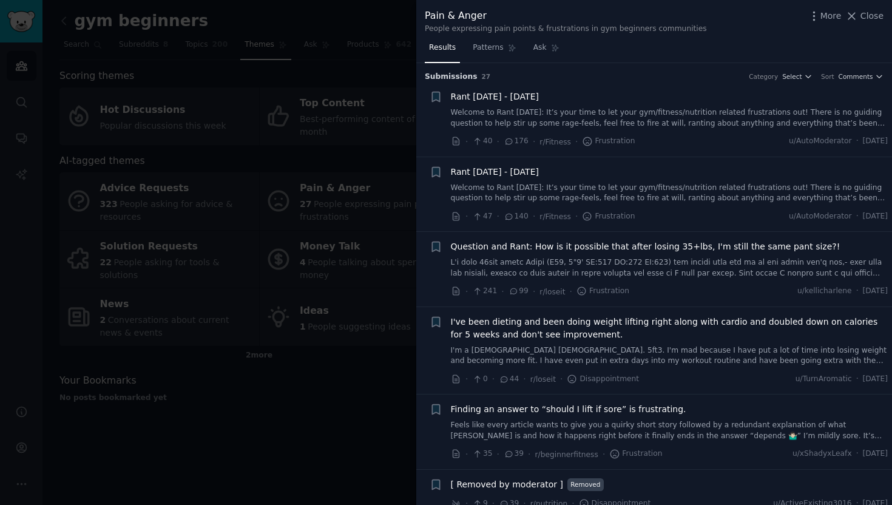
click at [315, 335] on div at bounding box center [446, 252] width 892 height 505
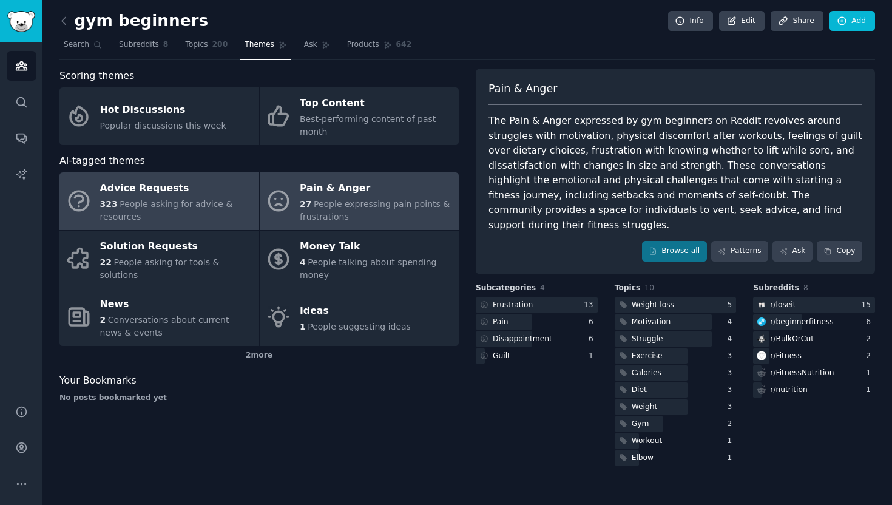
click at [209, 192] on div "Advice Requests" at bounding box center [176, 188] width 153 height 19
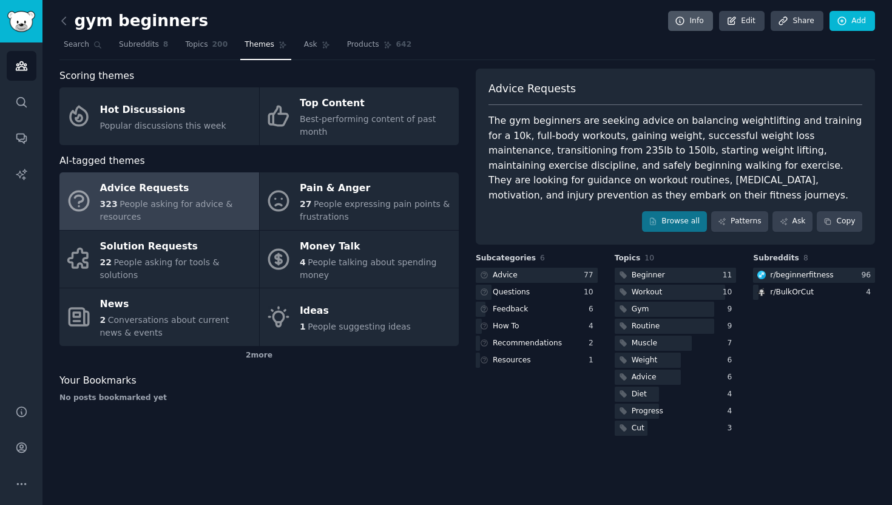
click at [695, 17] on link "Info" at bounding box center [690, 21] width 45 height 21
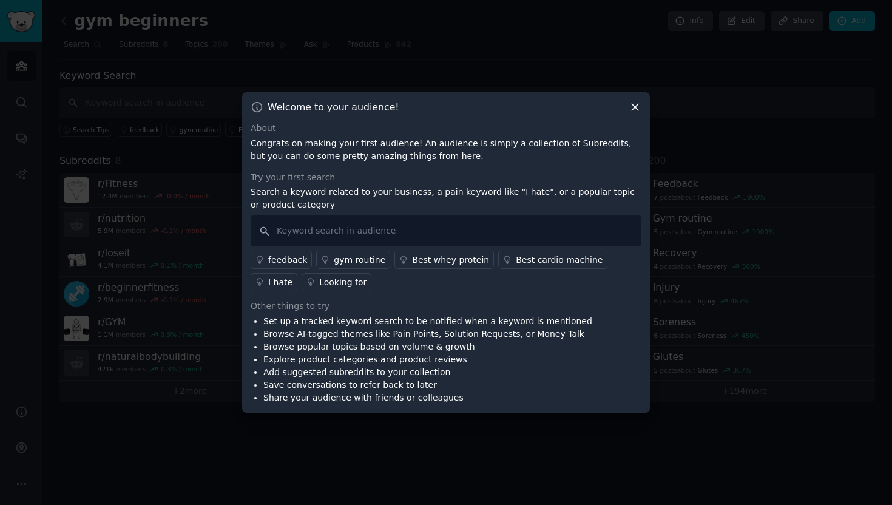
click at [634, 106] on icon at bounding box center [635, 107] width 7 height 7
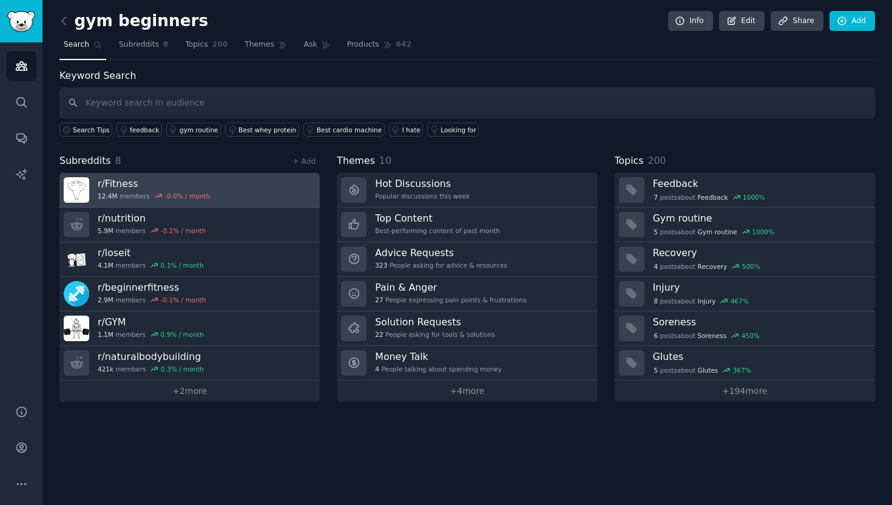
click at [245, 188] on link "r/ Fitness 12.4M members -0.0 % / month" at bounding box center [189, 190] width 260 height 35
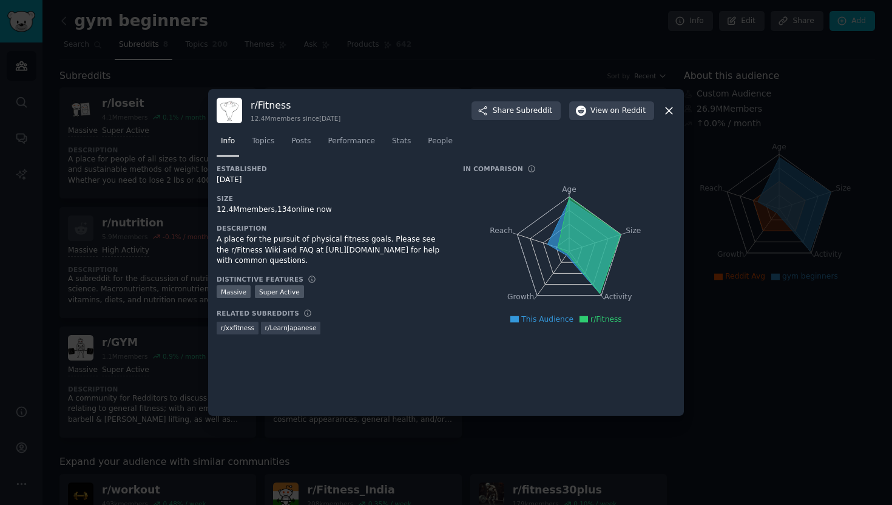
click at [418, 61] on div at bounding box center [446, 252] width 892 height 505
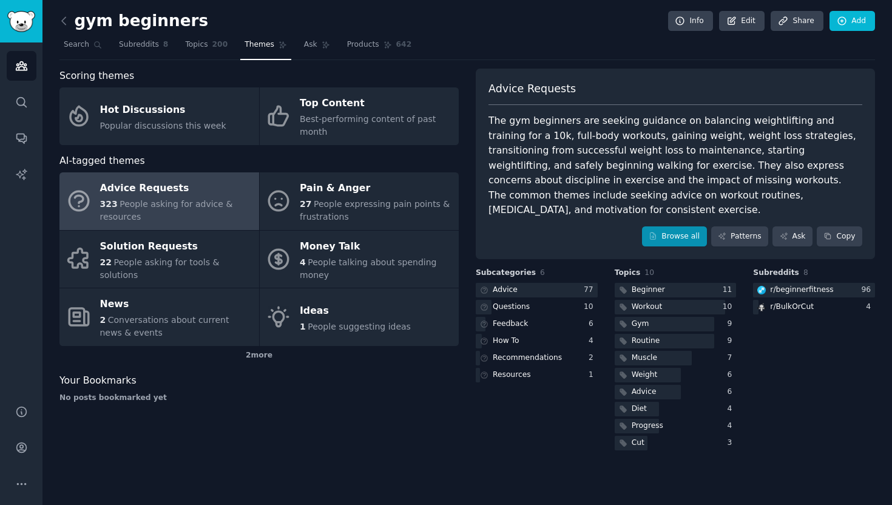
click at [666, 226] on link "Browse all" at bounding box center [674, 236] width 65 height 21
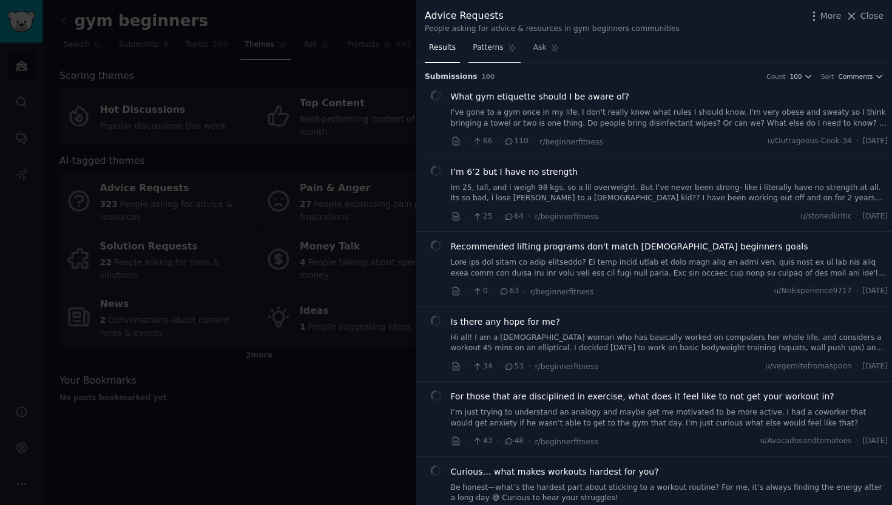
click at [490, 47] on span "Patterns" at bounding box center [488, 47] width 30 height 11
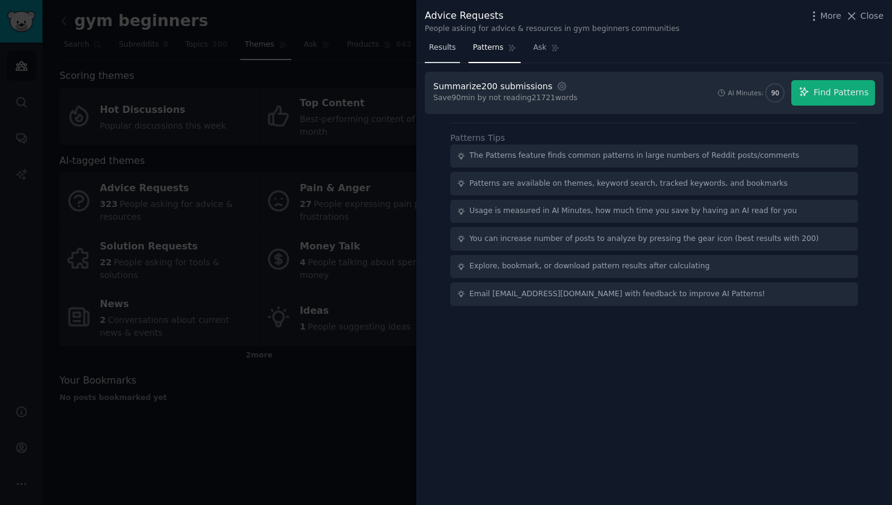
click at [447, 51] on span "Results" at bounding box center [442, 47] width 27 height 11
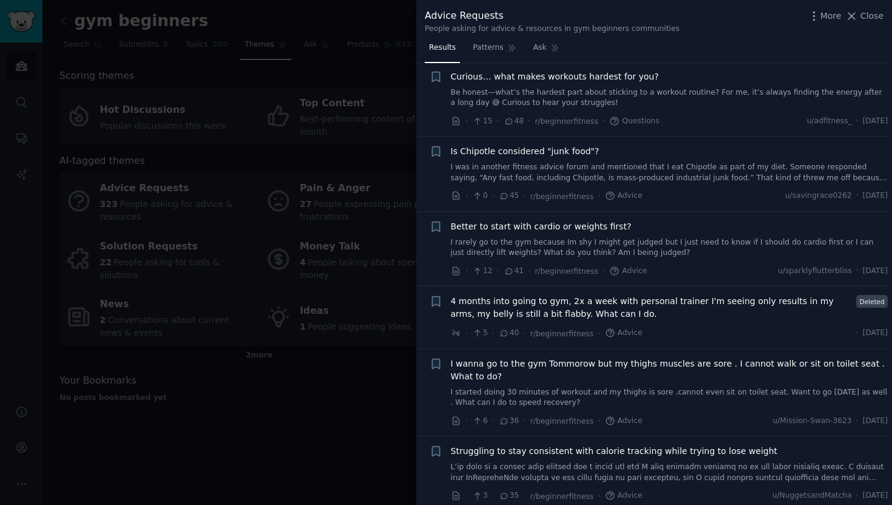
scroll to position [397, 0]
click at [552, 220] on span "Better to start with cardio or weights first?" at bounding box center [541, 224] width 181 height 13
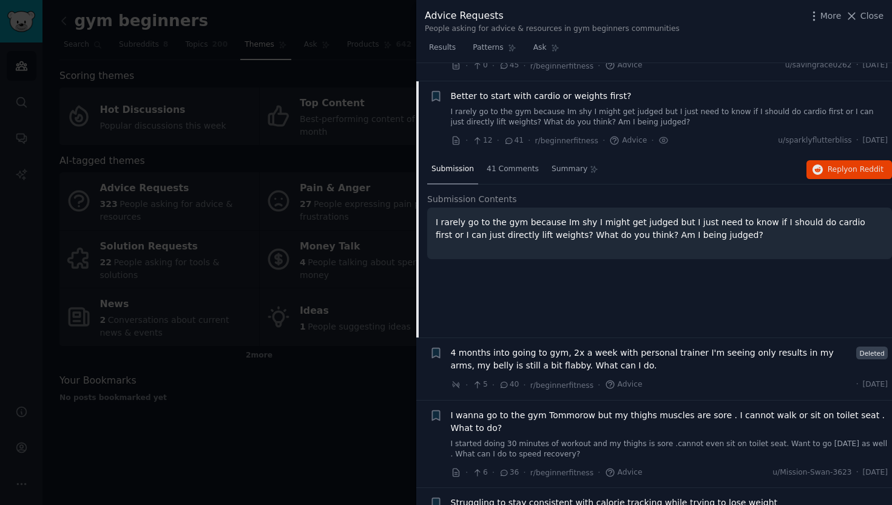
scroll to position [540, 0]
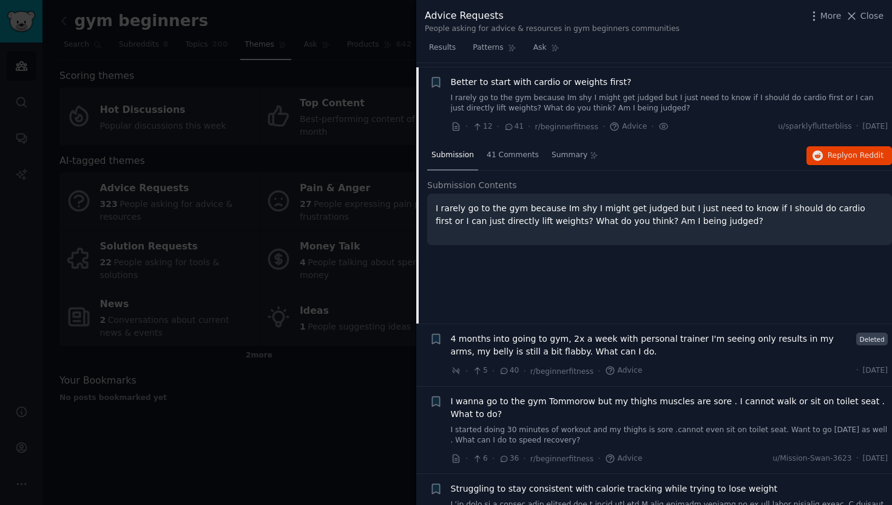
drag, startPoint x: 861, startPoint y: 150, endPoint x: 836, endPoint y: 172, distance: 33.5
click at [513, 152] on span "41 Comments" at bounding box center [513, 155] width 52 height 11
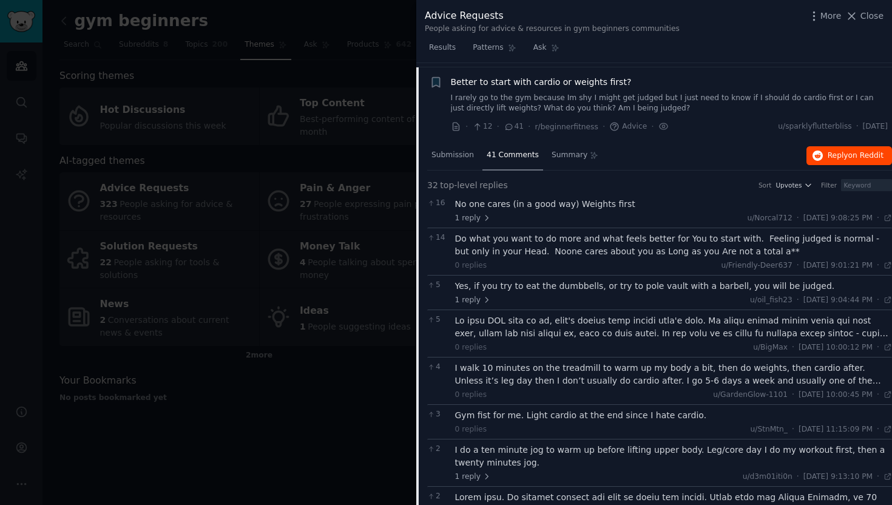
click at [854, 151] on span "on Reddit" at bounding box center [865, 155] width 35 height 8
